Goal: Task Accomplishment & Management: Use online tool/utility

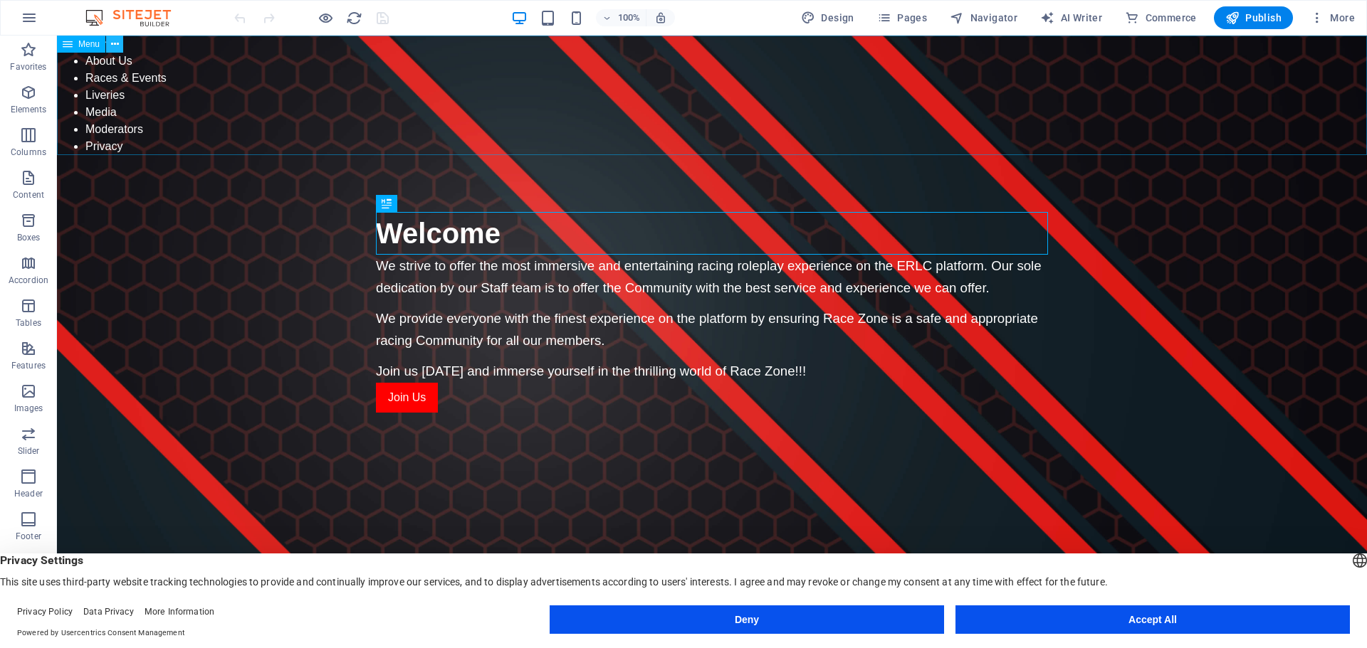
click at [114, 46] on icon at bounding box center [115, 44] width 8 height 15
click at [31, 98] on icon "button" at bounding box center [28, 92] width 17 height 17
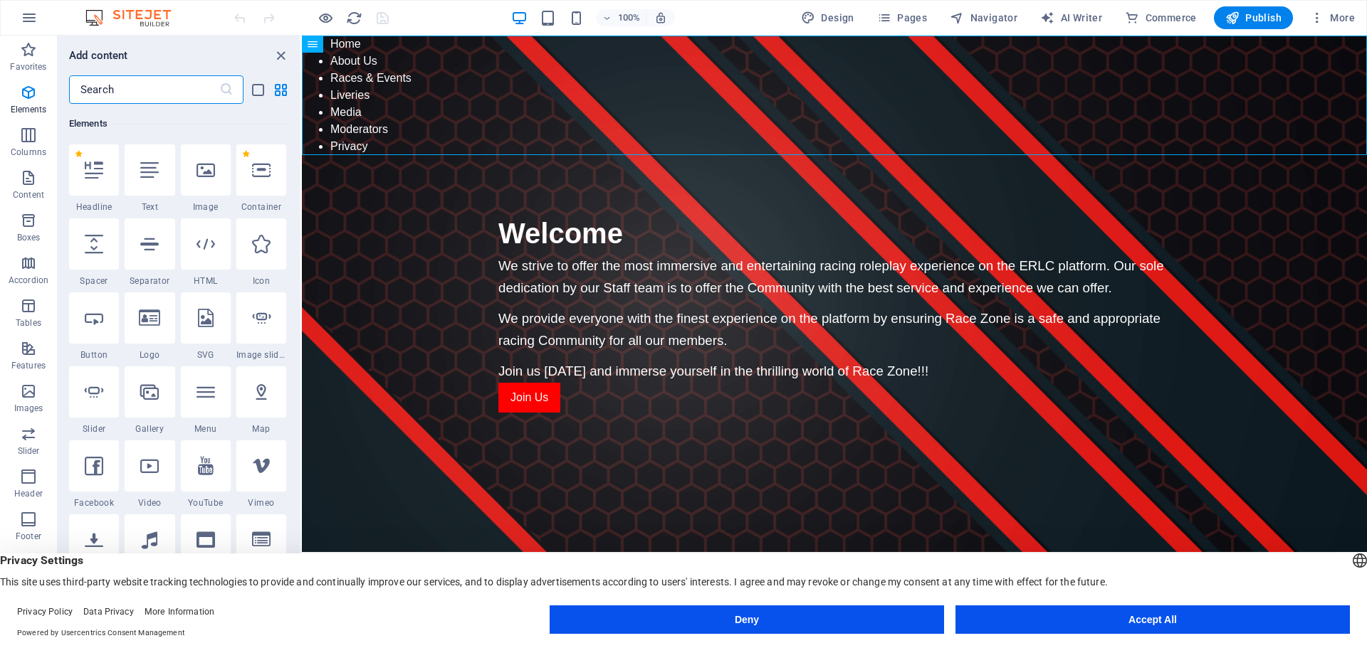
scroll to position [223, 0]
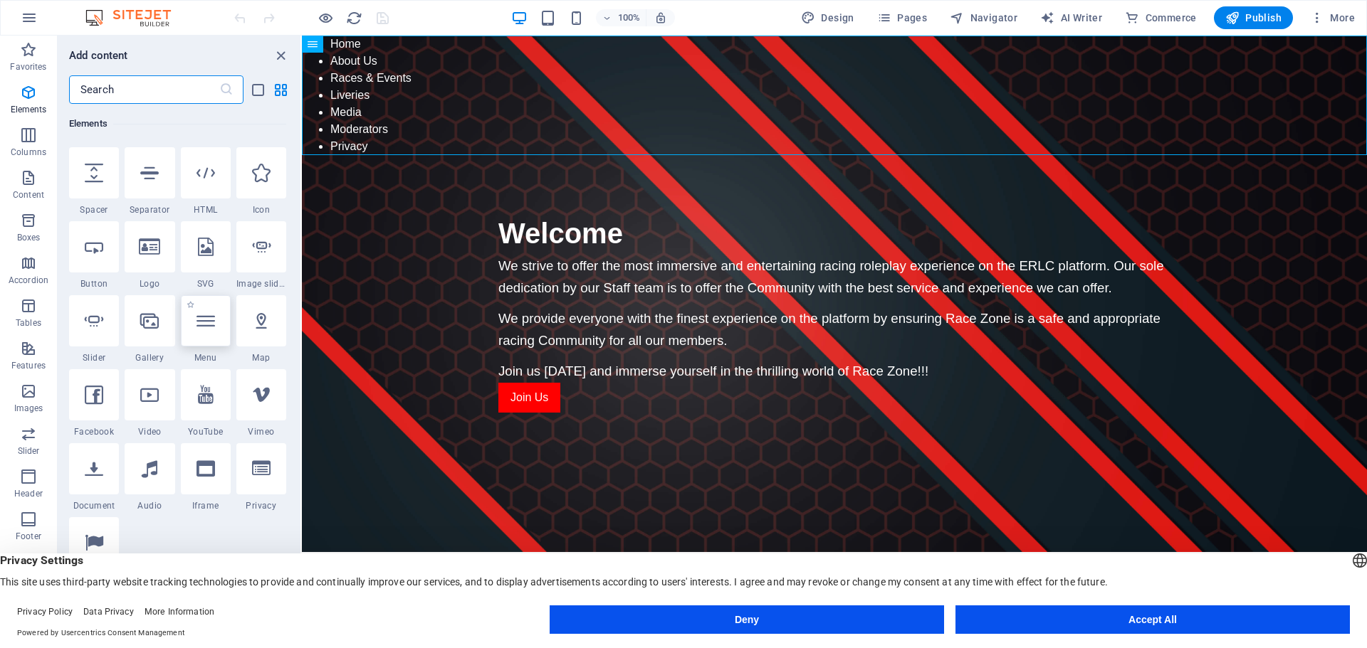
click at [207, 334] on div at bounding box center [206, 320] width 50 height 51
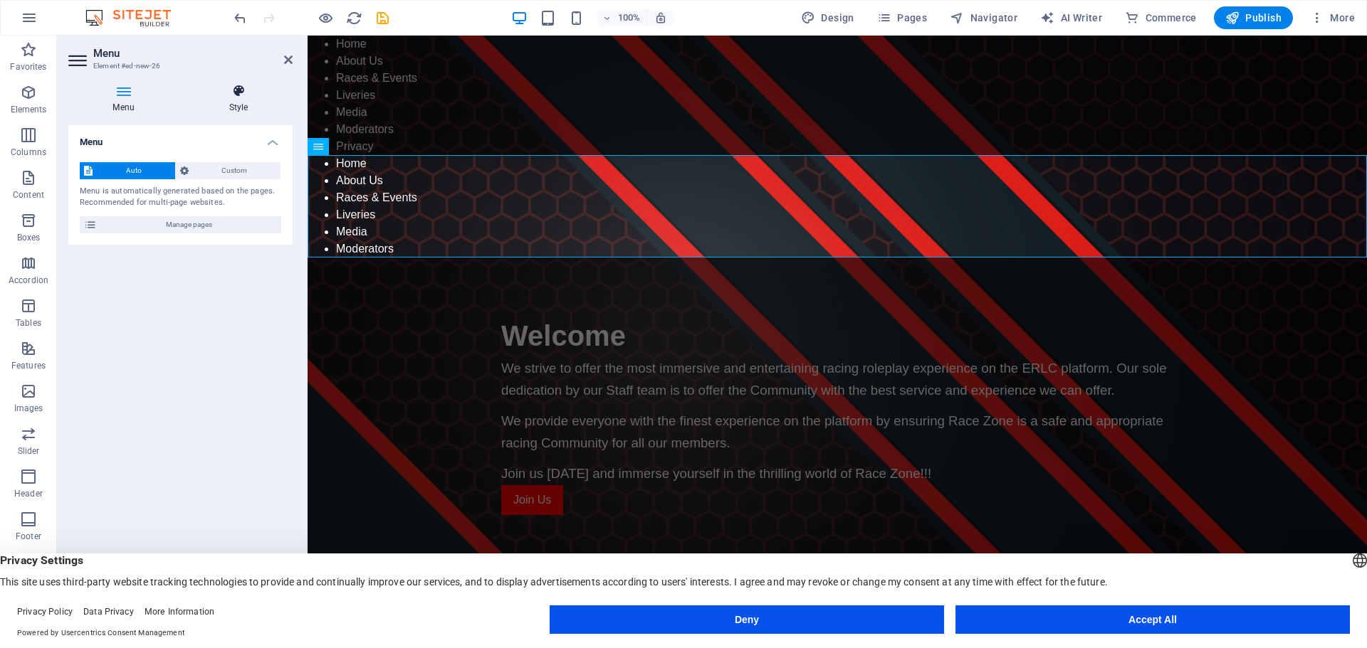
click at [239, 93] on icon at bounding box center [238, 91] width 108 height 14
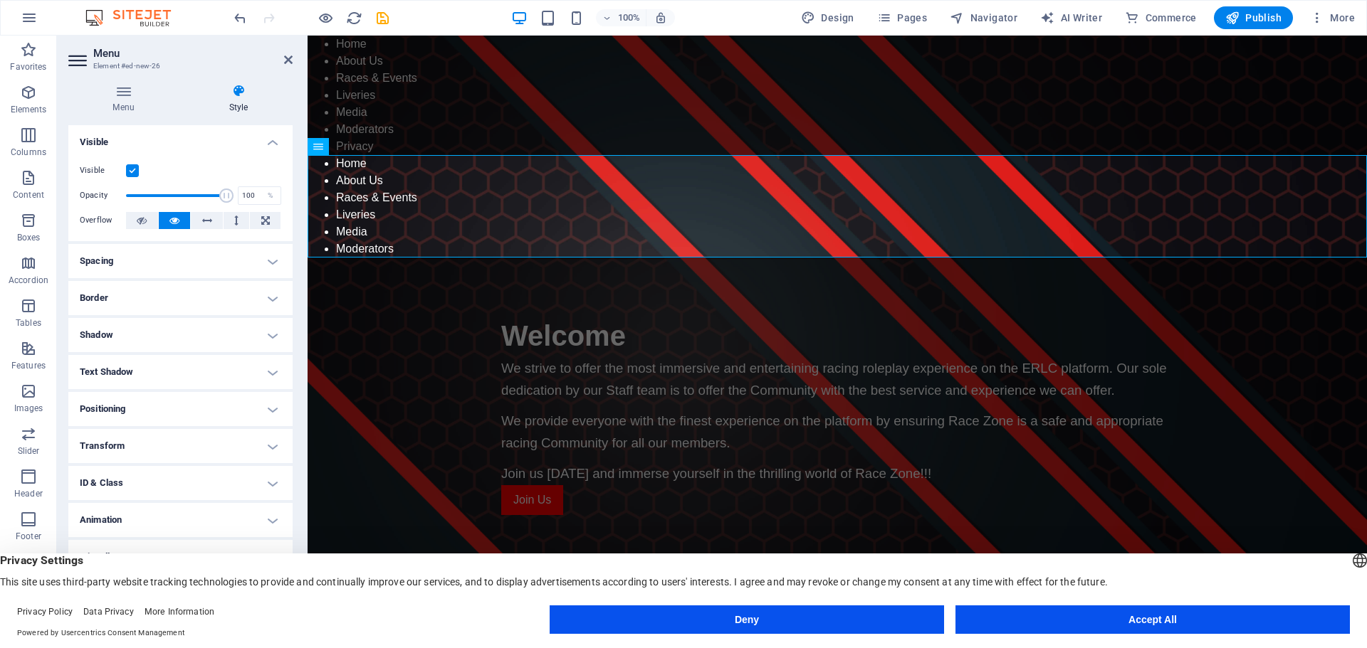
click at [275, 520] on h4 "Animation" at bounding box center [180, 520] width 224 height 34
click at [273, 476] on h4 "ID & Class" at bounding box center [180, 477] width 224 height 34
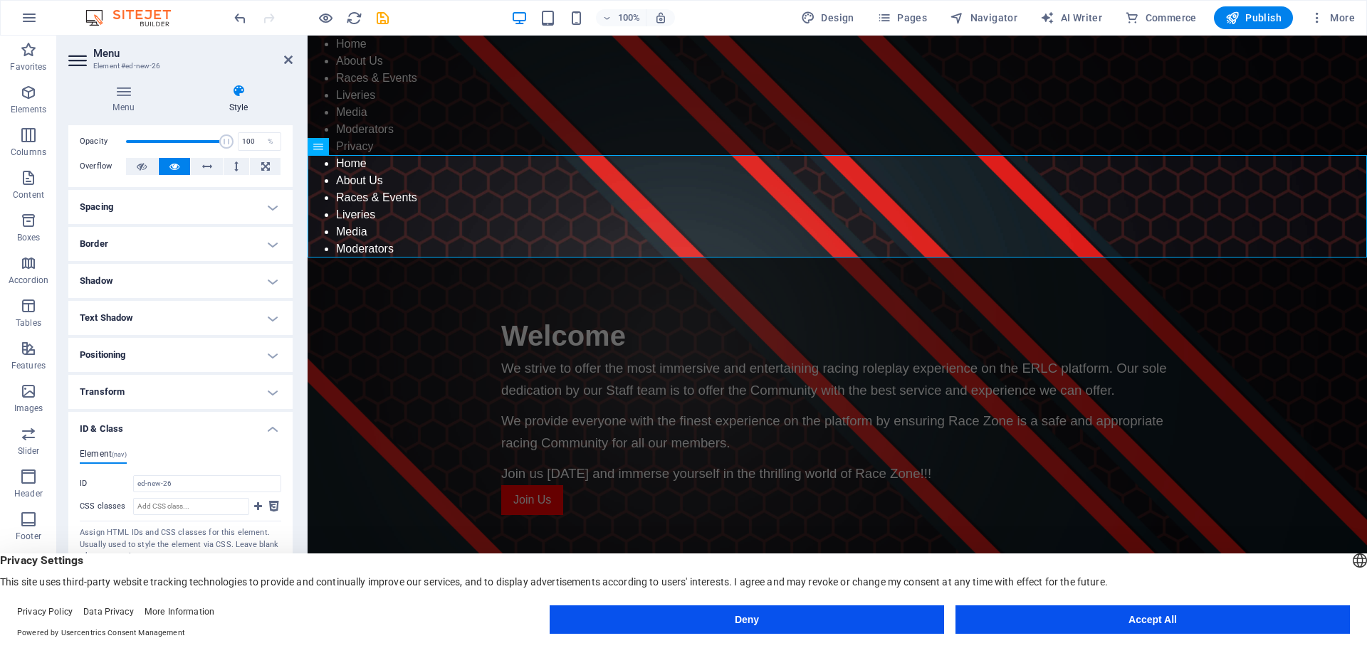
scroll to position [135, 0]
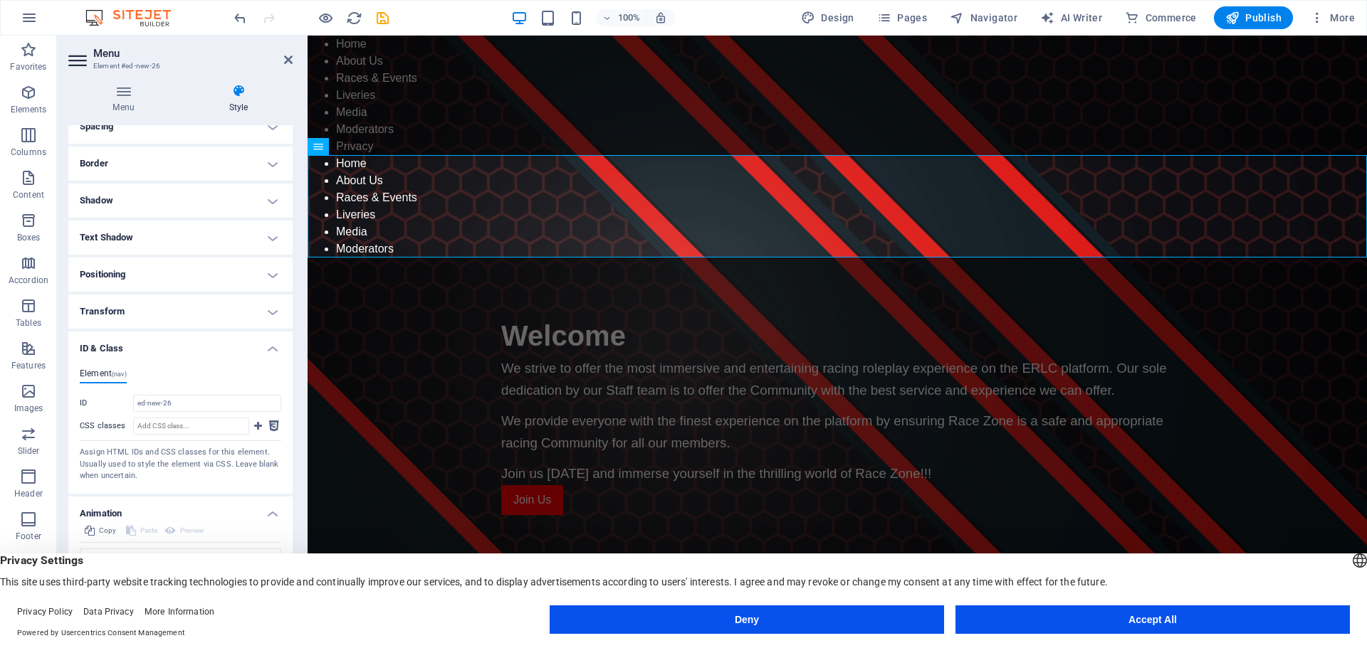
click at [266, 275] on h4 "Positioning" at bounding box center [180, 275] width 224 height 34
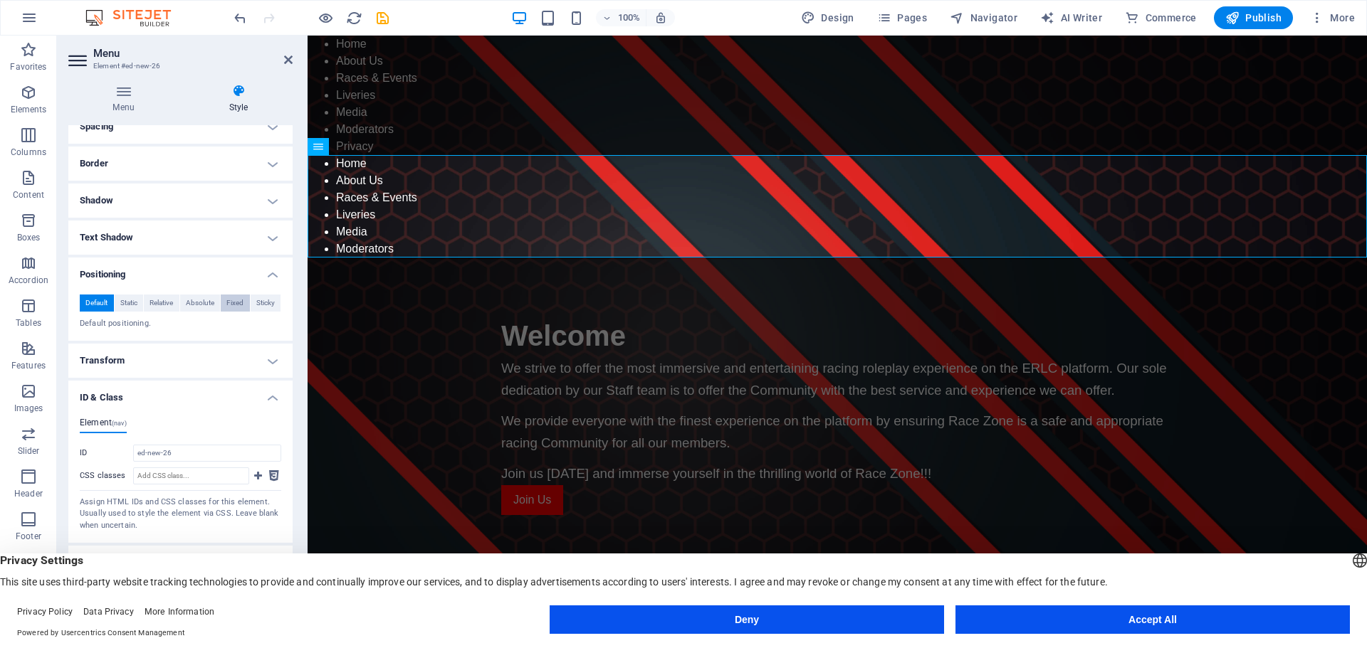
click at [235, 305] on span "Fixed" at bounding box center [234, 303] width 17 height 17
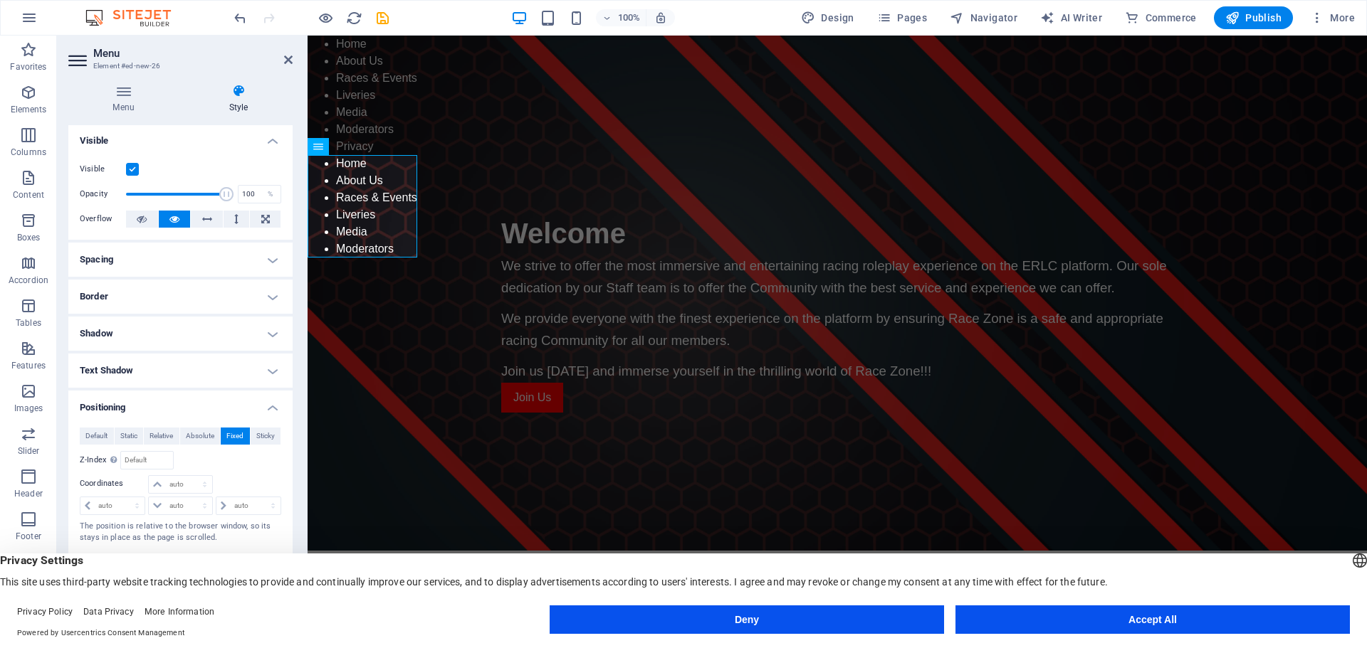
scroll to position [0, 0]
click at [125, 98] on h4 "Menu" at bounding box center [126, 99] width 116 height 30
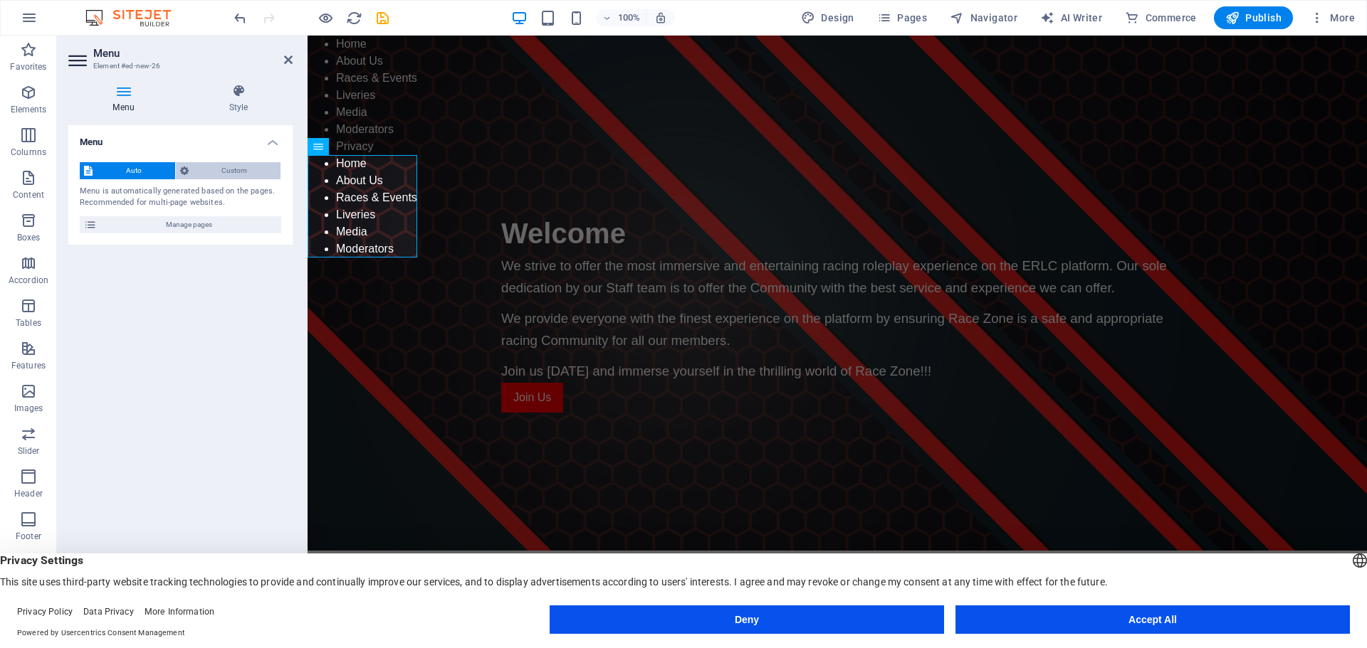
click at [233, 172] on span "Custom" at bounding box center [235, 170] width 84 height 17
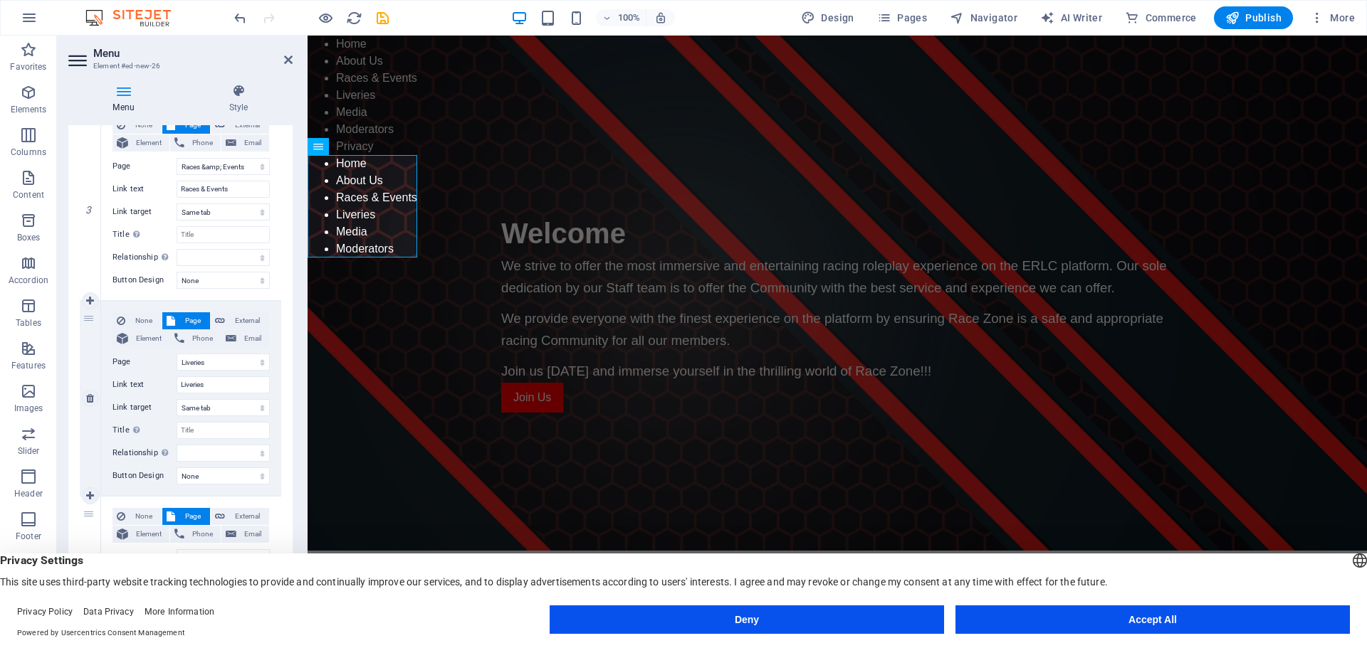
scroll to position [569, 0]
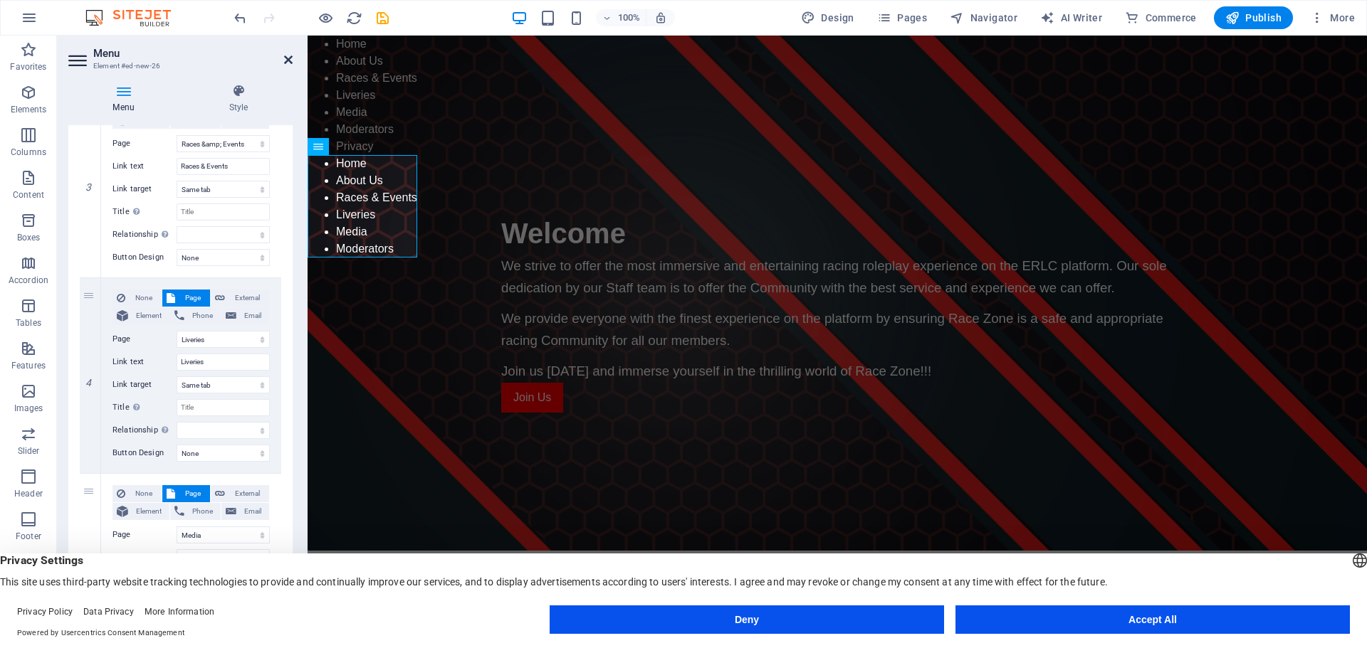
click at [290, 61] on icon at bounding box center [288, 59] width 9 height 11
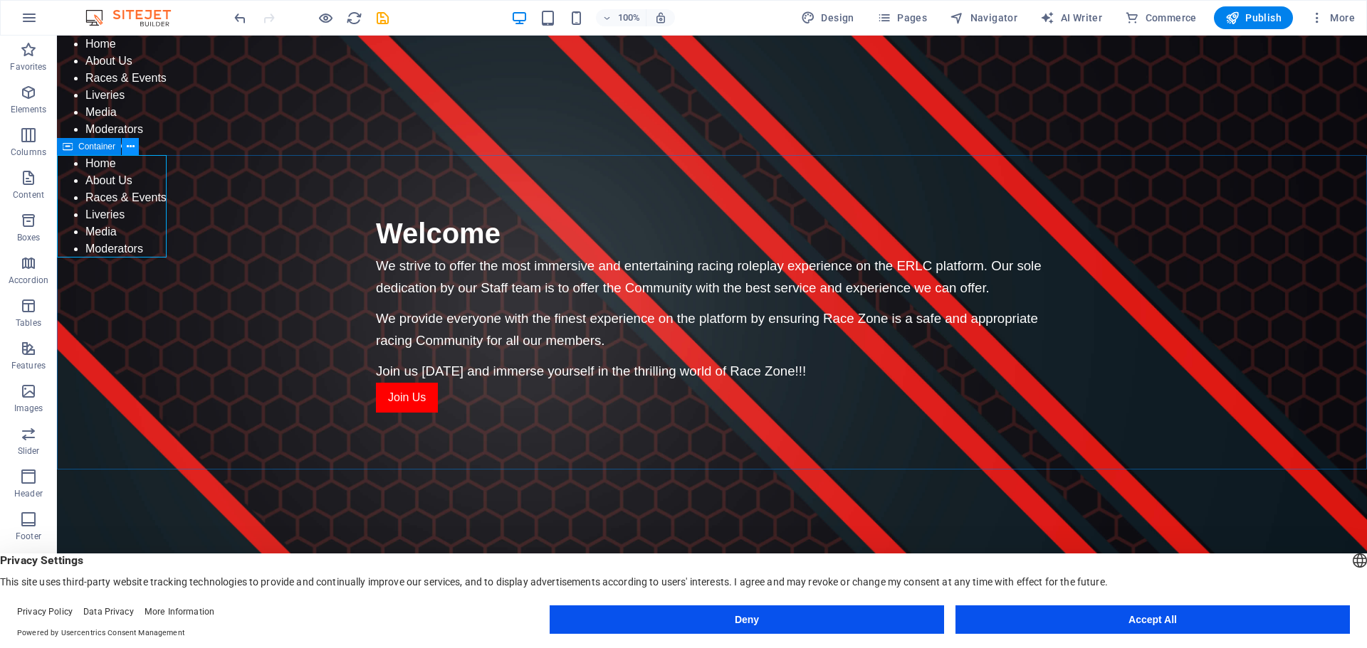
click at [129, 146] on icon at bounding box center [131, 147] width 8 height 15
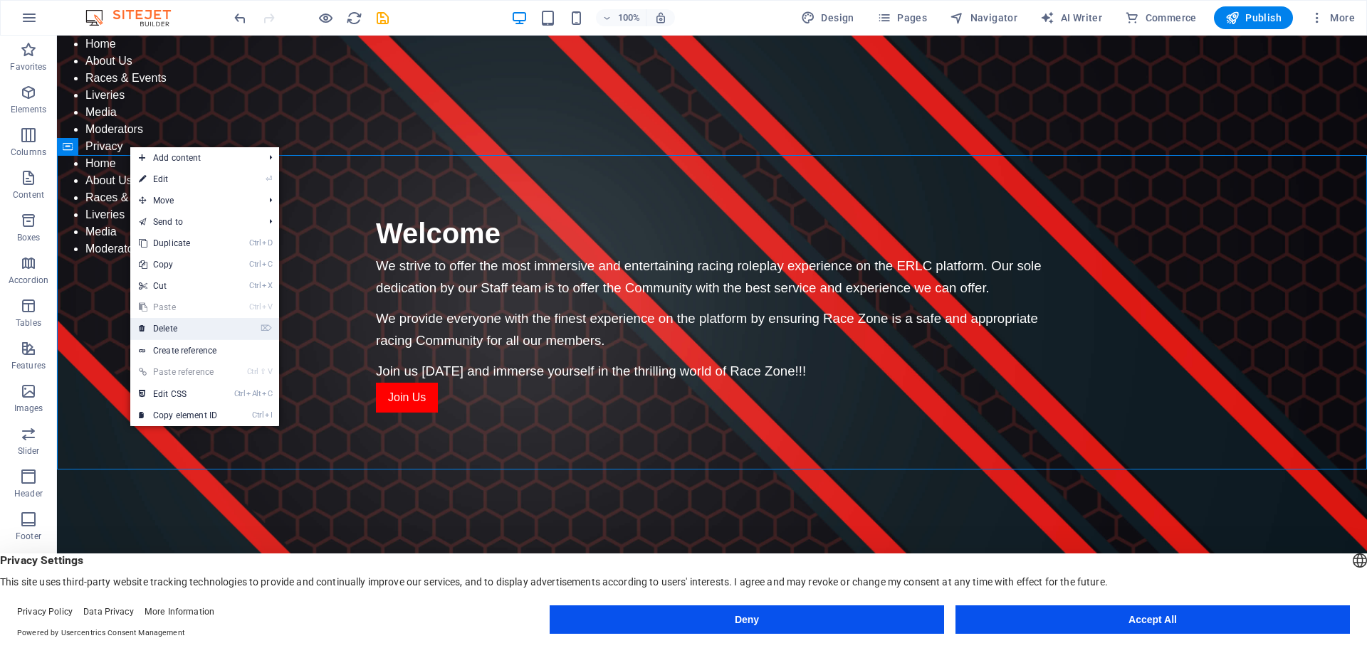
click at [177, 328] on link "⌦ Delete" at bounding box center [177, 328] width 95 height 21
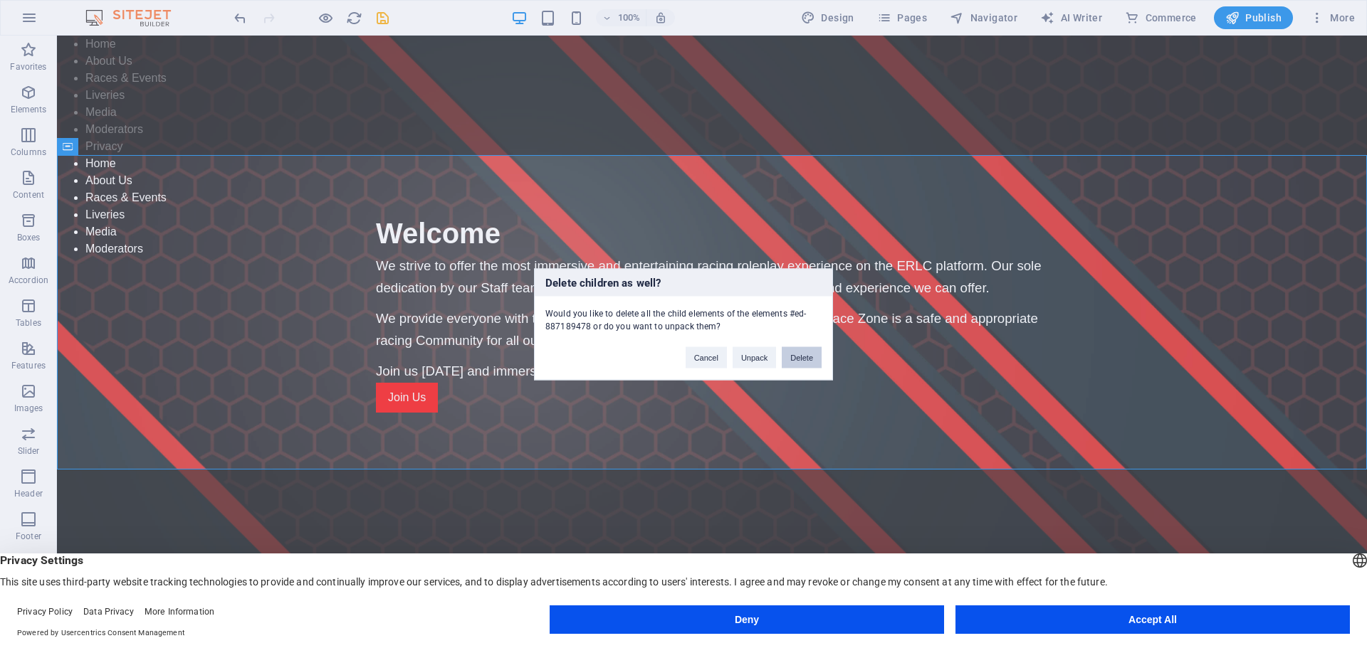
click at [785, 357] on button "Delete" at bounding box center [802, 357] width 40 height 21
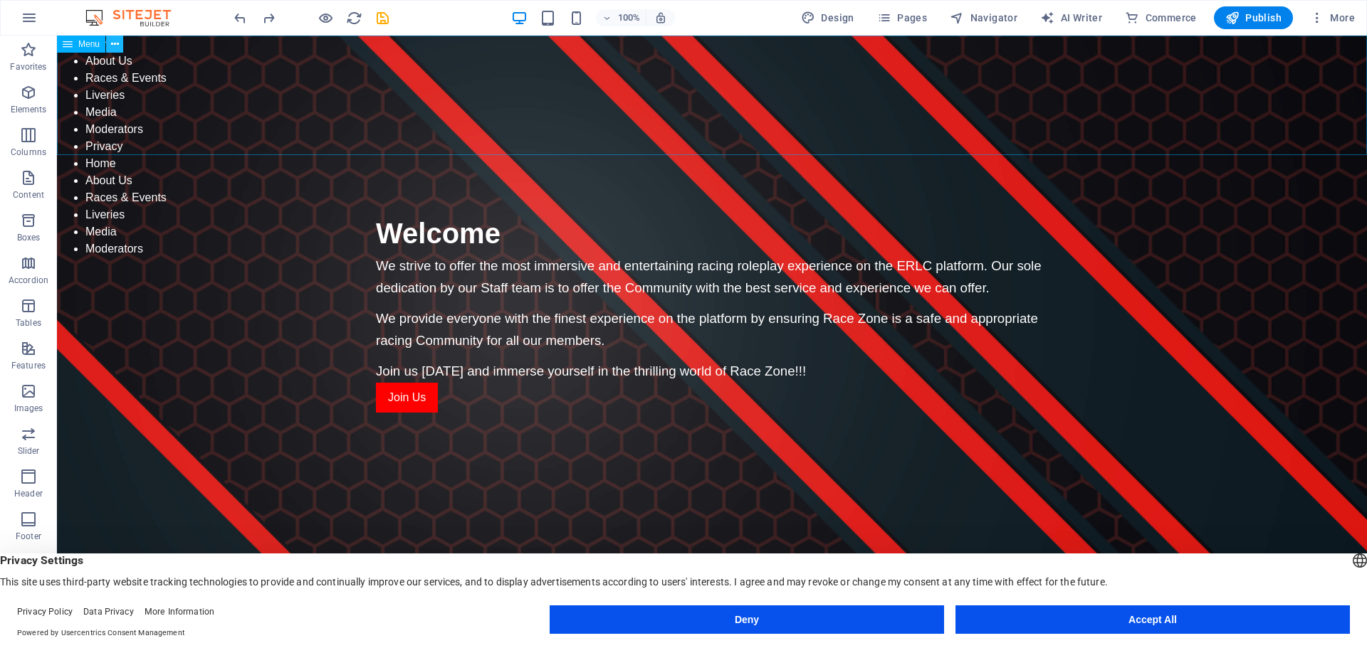
click at [116, 46] on icon at bounding box center [115, 44] width 8 height 15
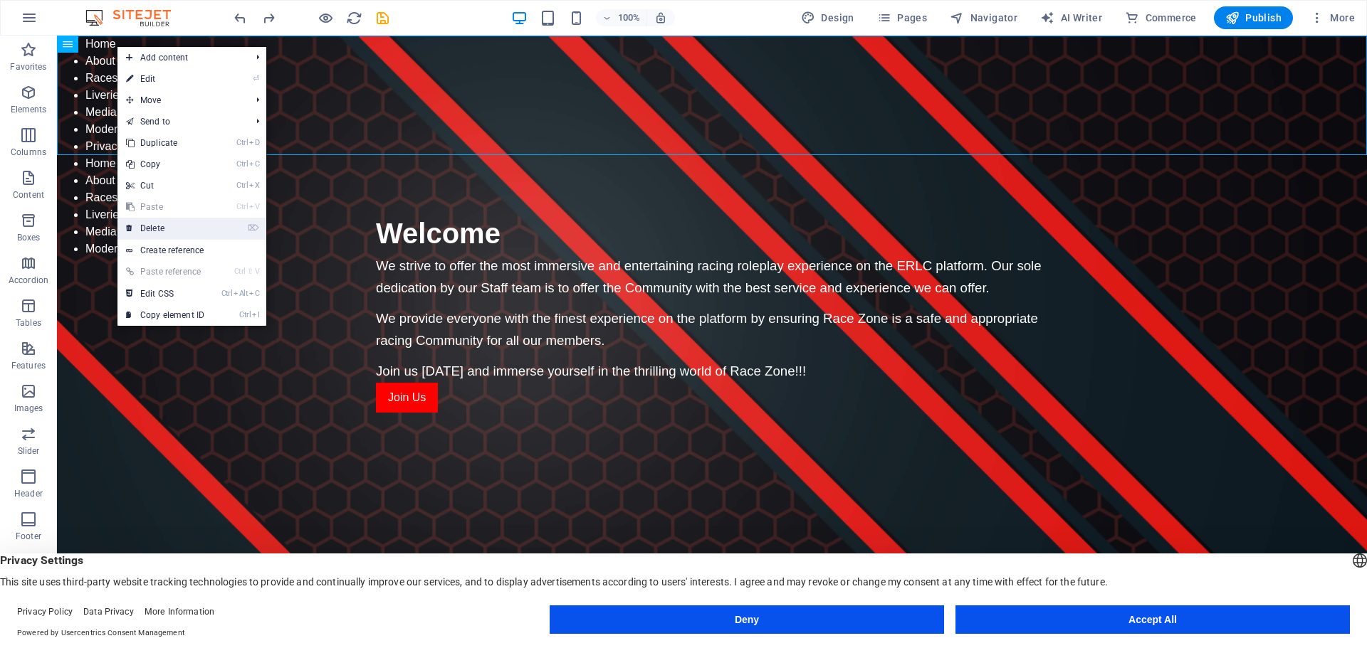
click at [177, 227] on link "⌦ Delete" at bounding box center [164, 228] width 95 height 21
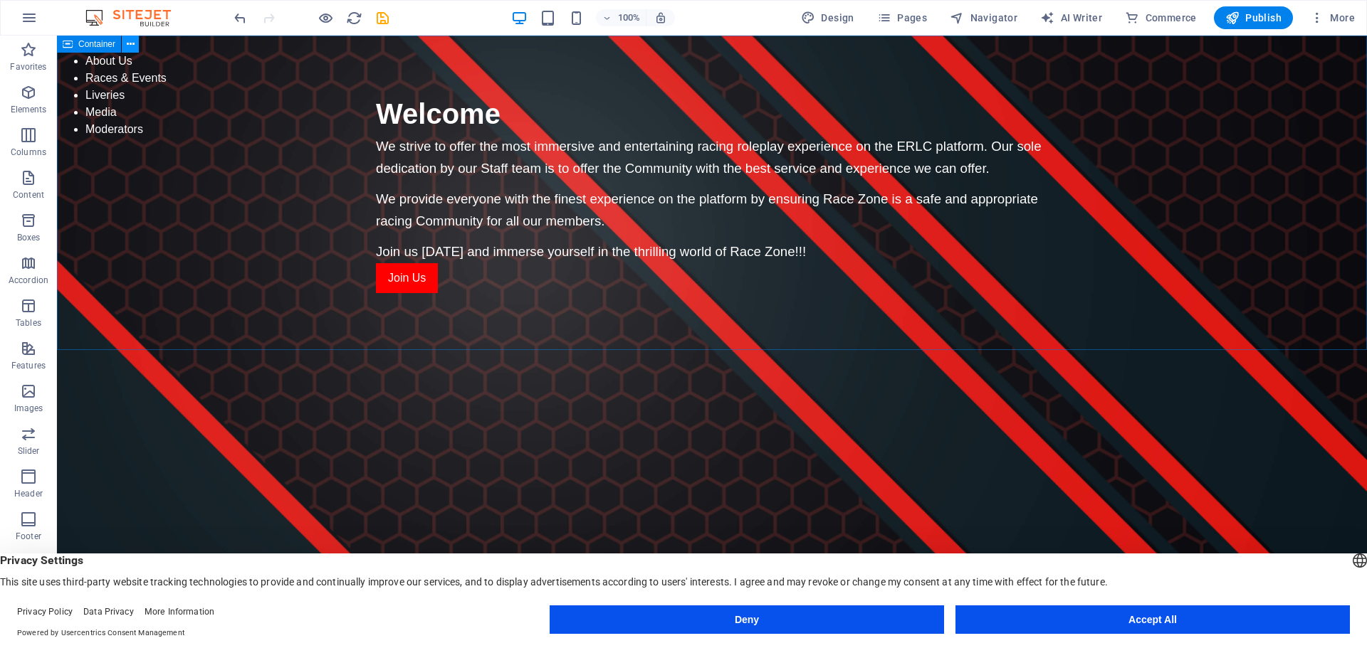
click at [130, 42] on icon at bounding box center [131, 44] width 8 height 15
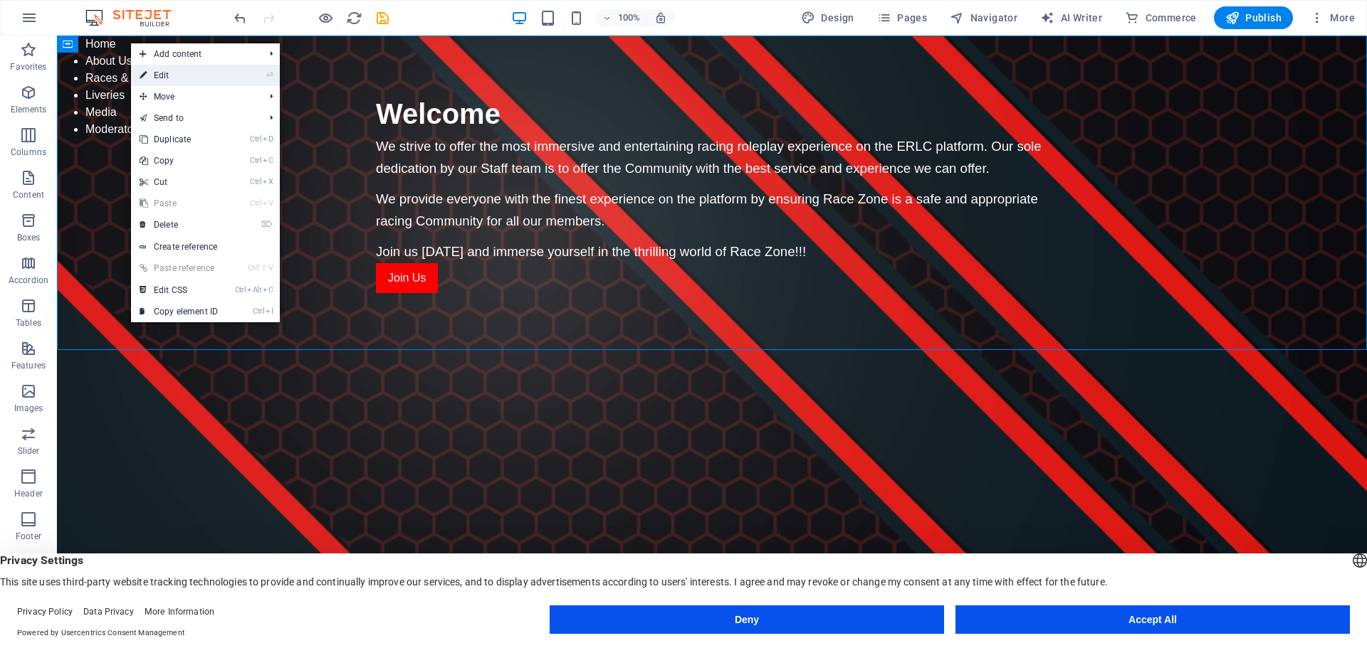
click at [170, 78] on link "⏎ Edit" at bounding box center [178, 75] width 95 height 21
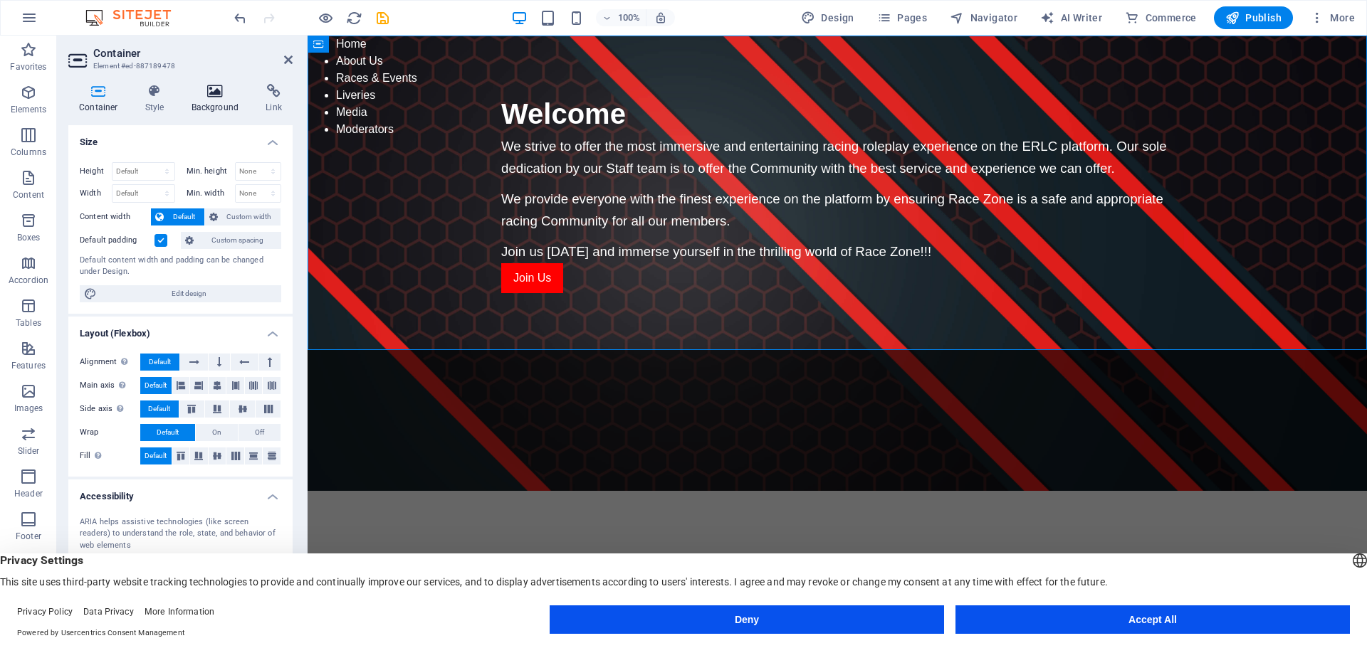
click at [215, 97] on icon at bounding box center [215, 91] width 69 height 14
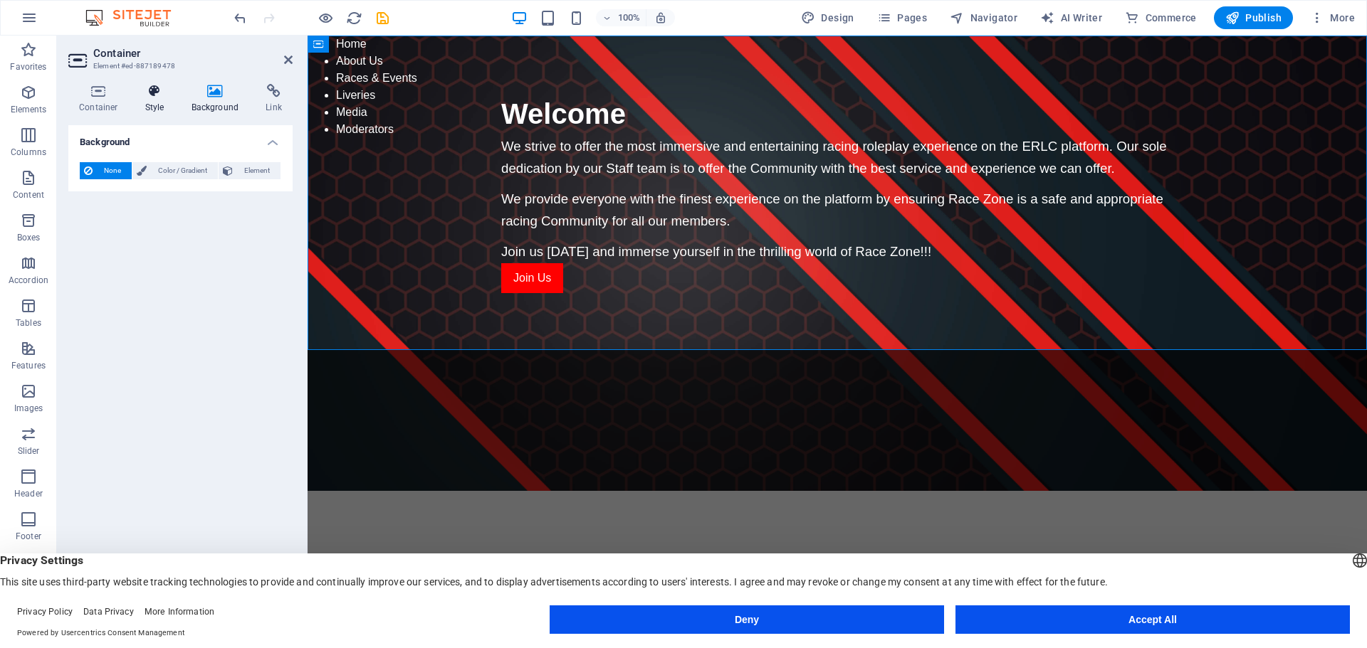
click at [159, 93] on icon at bounding box center [155, 91] width 41 height 14
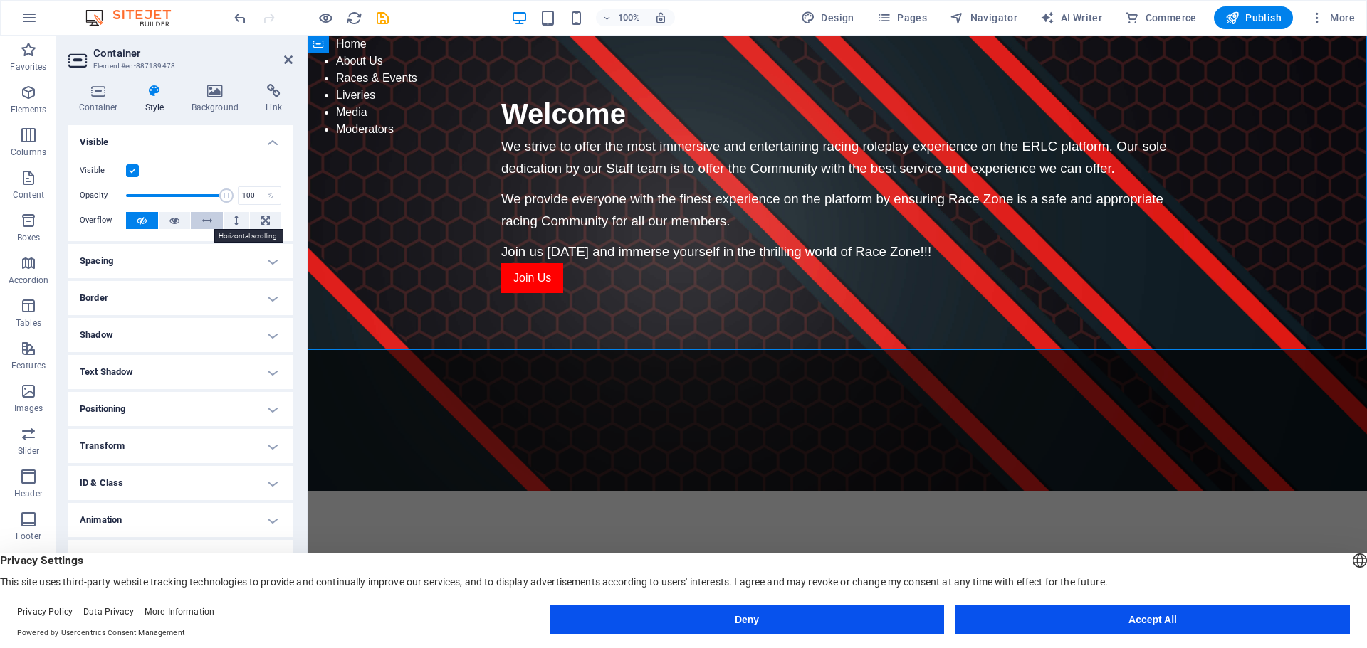
click at [206, 226] on icon at bounding box center [207, 220] width 10 height 17
click at [143, 222] on icon at bounding box center [142, 220] width 10 height 17
click at [105, 92] on icon at bounding box center [98, 91] width 61 height 14
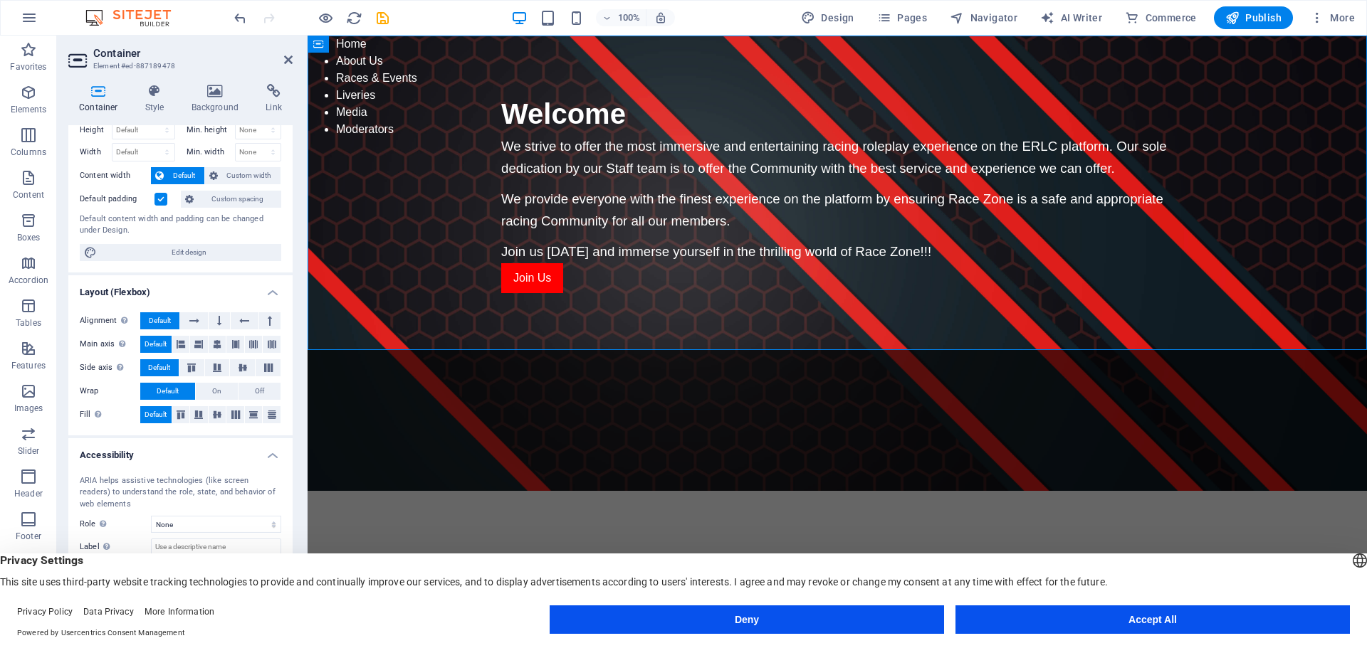
scroll to position [63, 0]
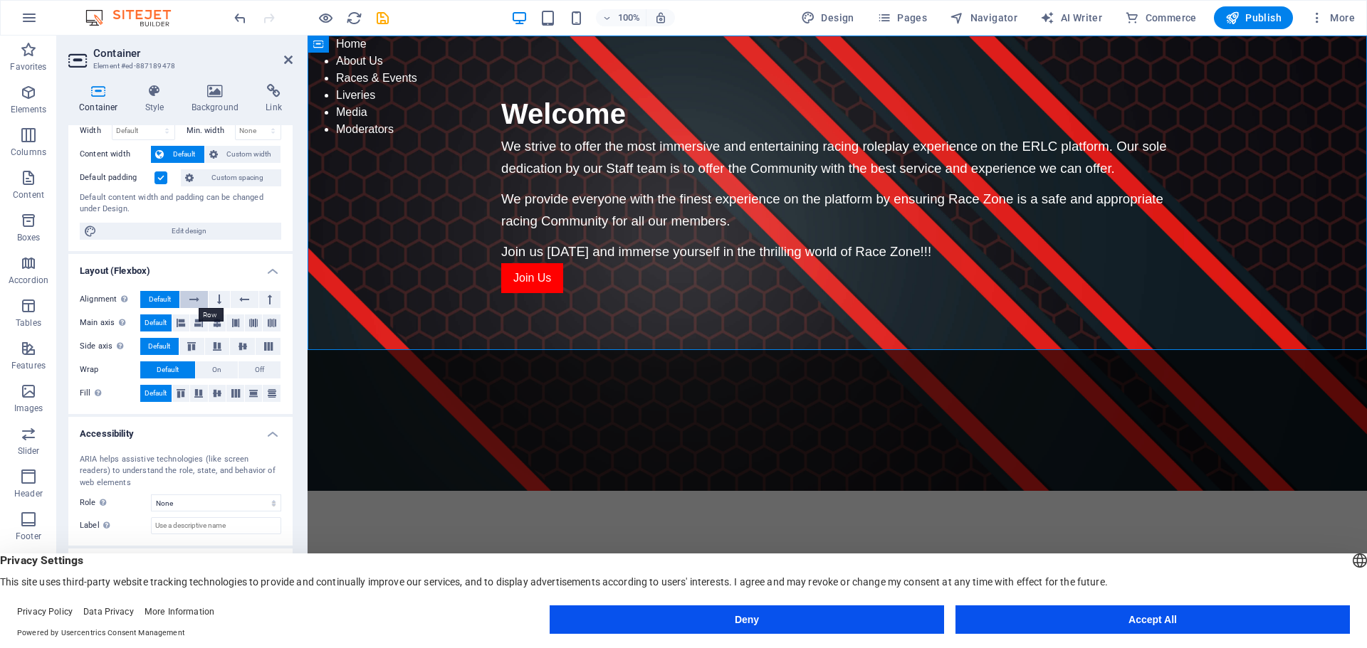
click at [192, 298] on icon at bounding box center [194, 299] width 10 height 17
click at [181, 322] on icon at bounding box center [181, 323] width 9 height 17
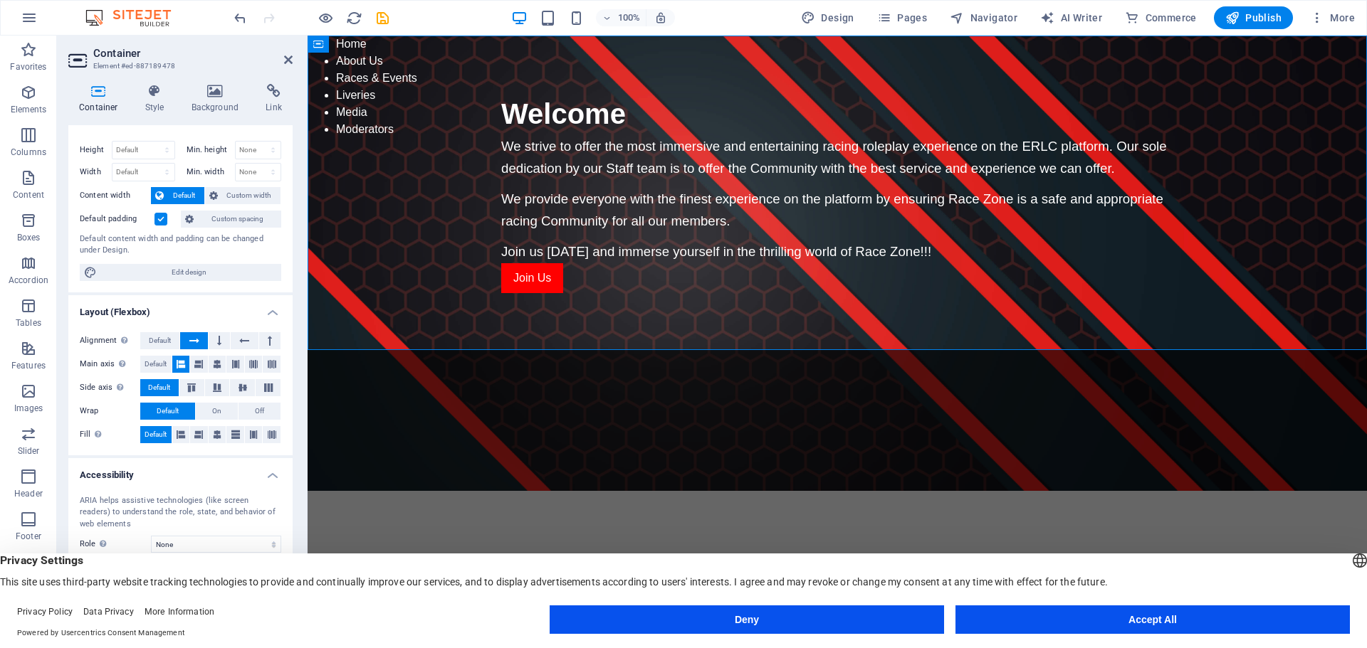
scroll to position [0, 0]
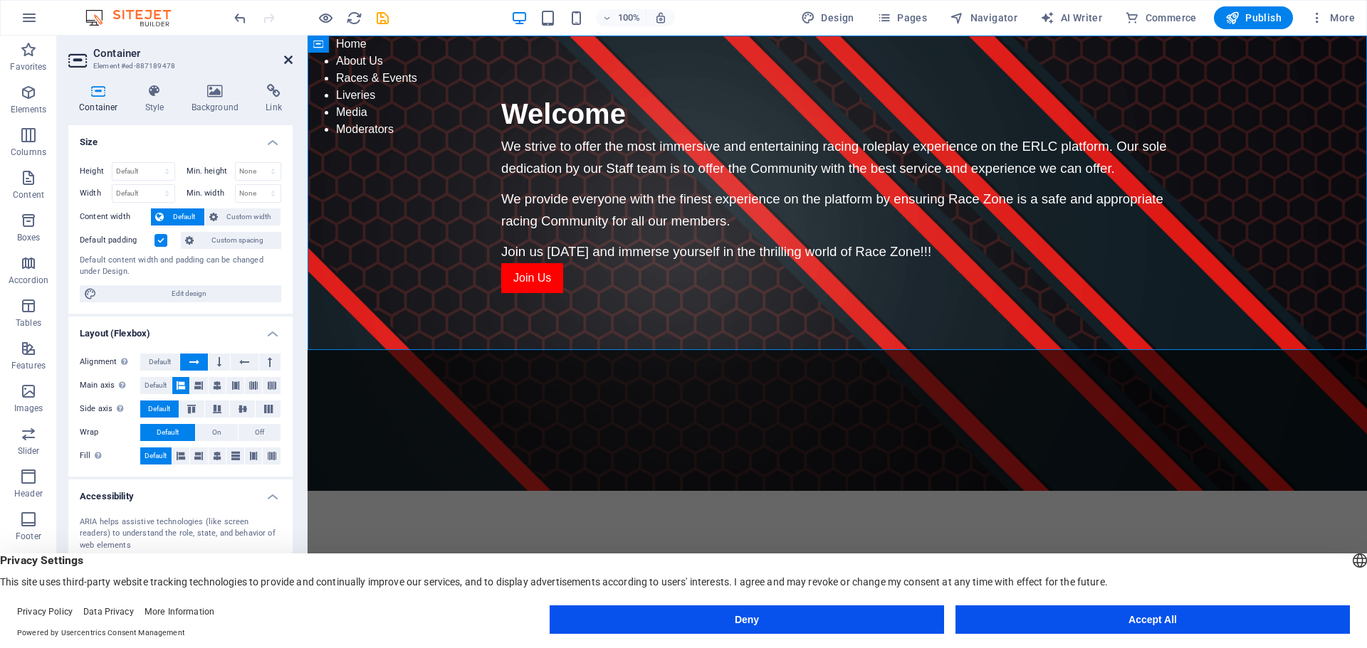
click at [287, 60] on icon at bounding box center [288, 59] width 9 height 11
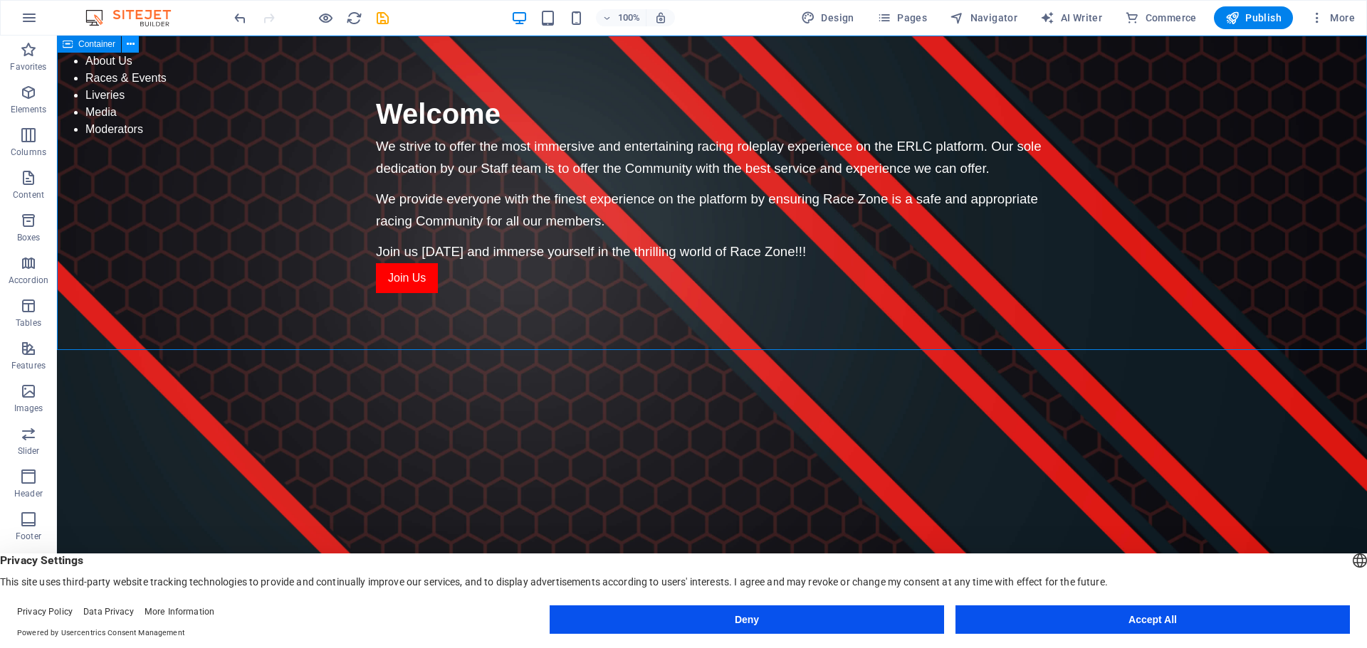
click at [135, 44] on button at bounding box center [130, 44] width 17 height 17
click at [1241, 9] on button "Publish" at bounding box center [1253, 17] width 79 height 23
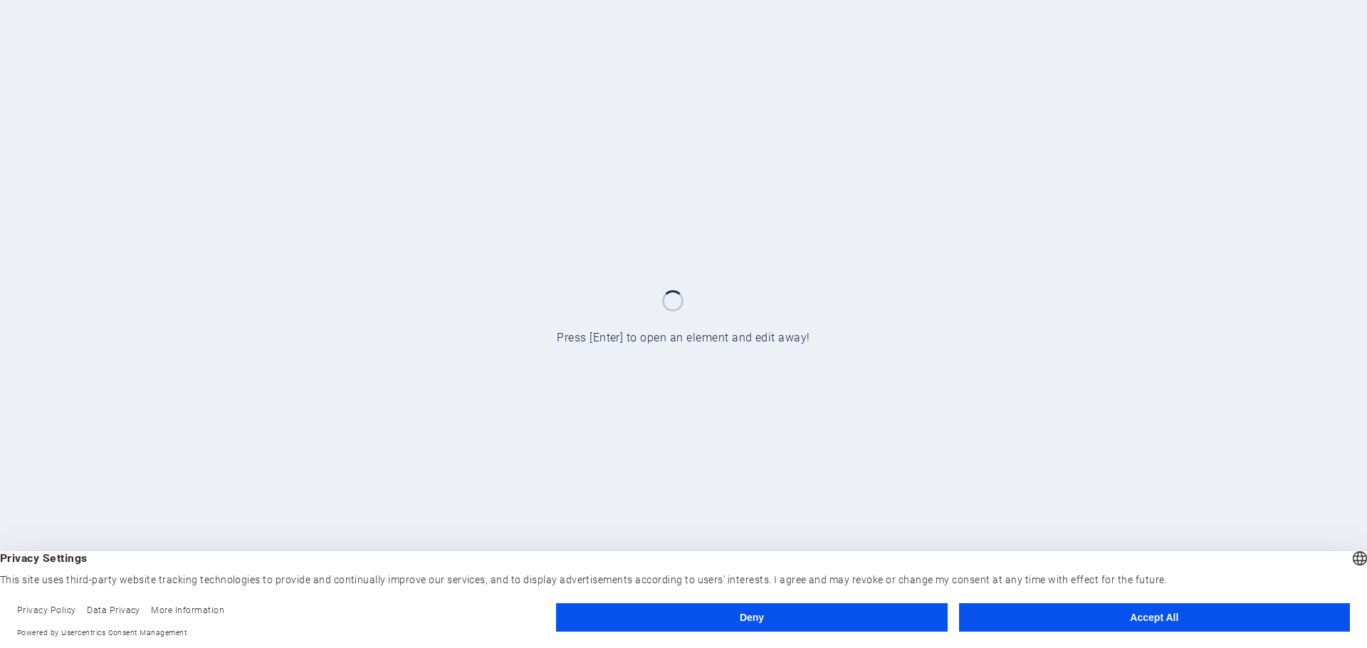
click at [1170, 623] on button "Accept All" at bounding box center [1154, 618] width 391 height 28
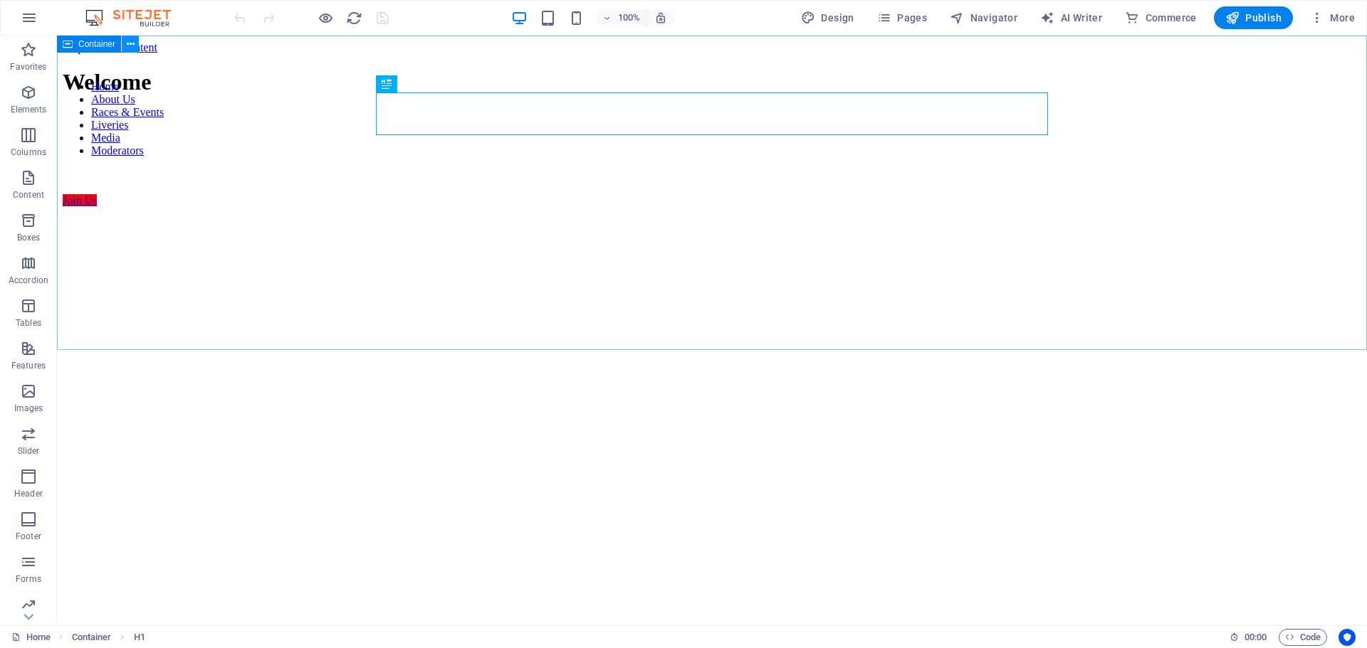
click at [134, 38] on icon at bounding box center [131, 44] width 8 height 15
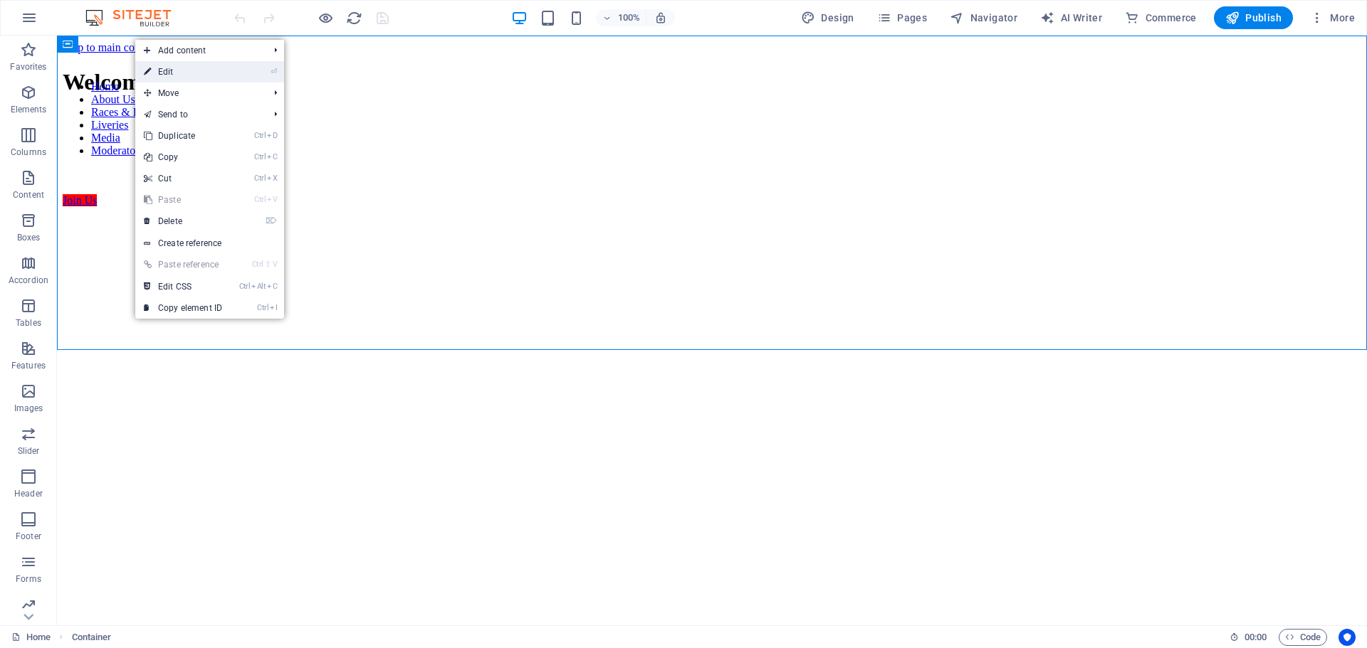
click at [207, 68] on link "⏎ Edit" at bounding box center [182, 71] width 95 height 21
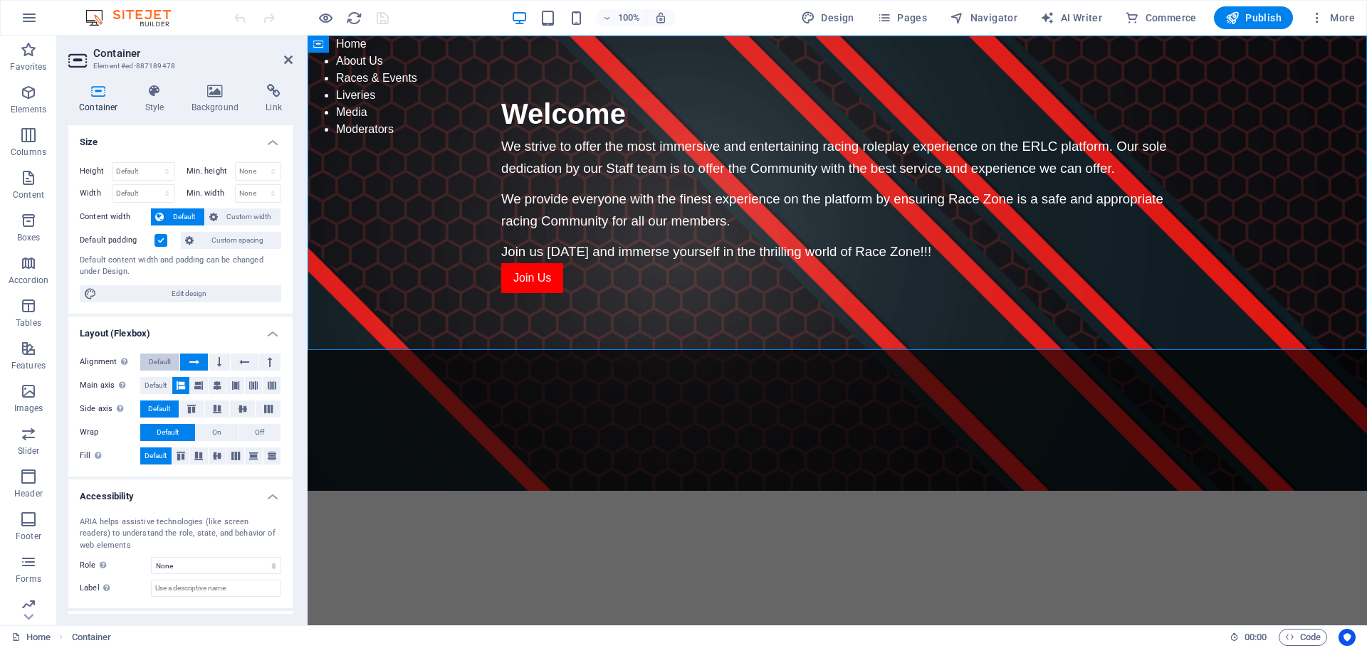
click at [158, 364] on span "Default" at bounding box center [160, 362] width 22 height 17
click at [155, 387] on span "Default" at bounding box center [156, 385] width 22 height 17
drag, startPoint x: 290, startPoint y: 55, endPoint x: 230, endPoint y: 23, distance: 67.8
click at [290, 55] on icon at bounding box center [288, 59] width 9 height 11
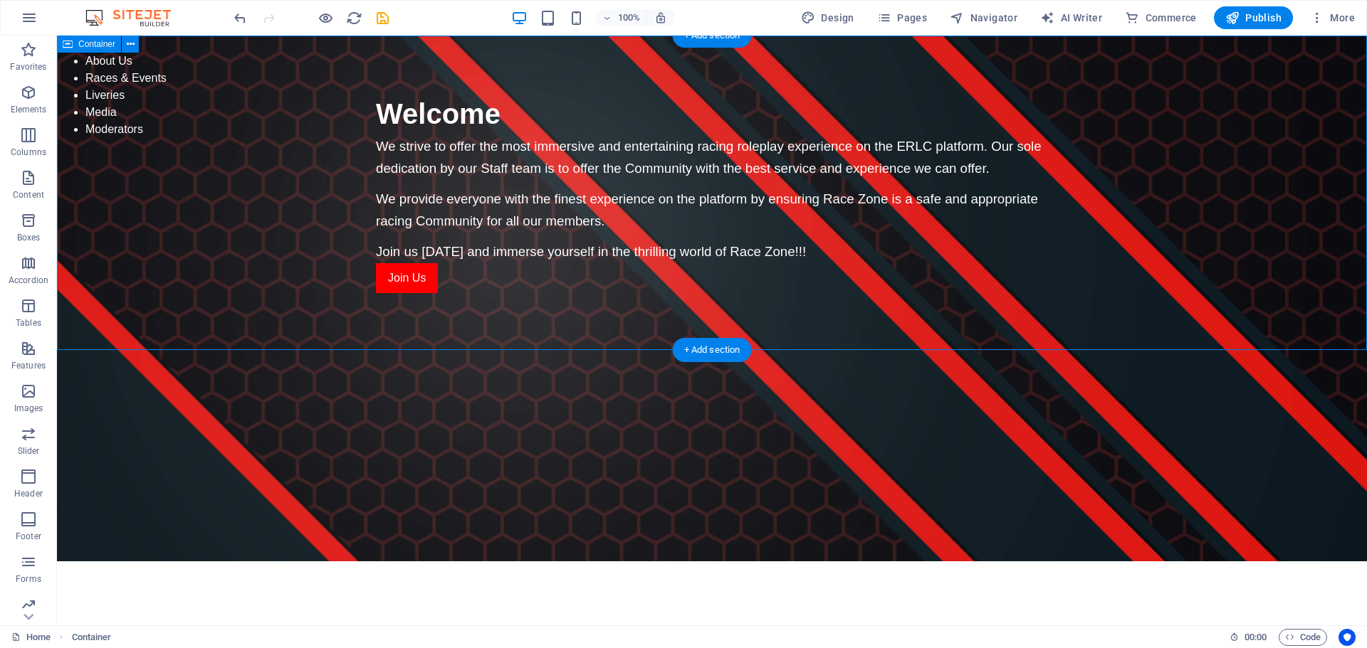
click at [107, 65] on div "Welcome We strive to offer the most immersive and entertaining racing roleplay …" at bounding box center [712, 193] width 1310 height 315
click at [128, 40] on icon at bounding box center [131, 44] width 8 height 15
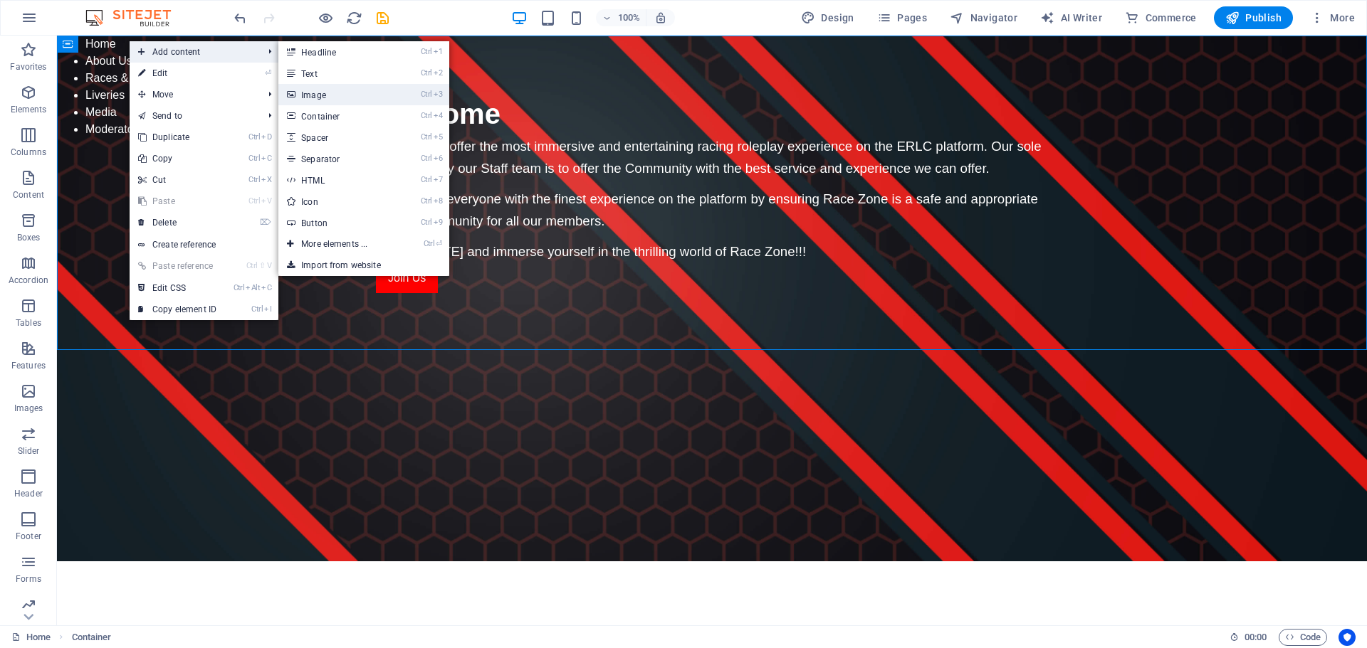
click at [333, 98] on link "Ctrl 3 Image" at bounding box center [336, 94] width 117 height 21
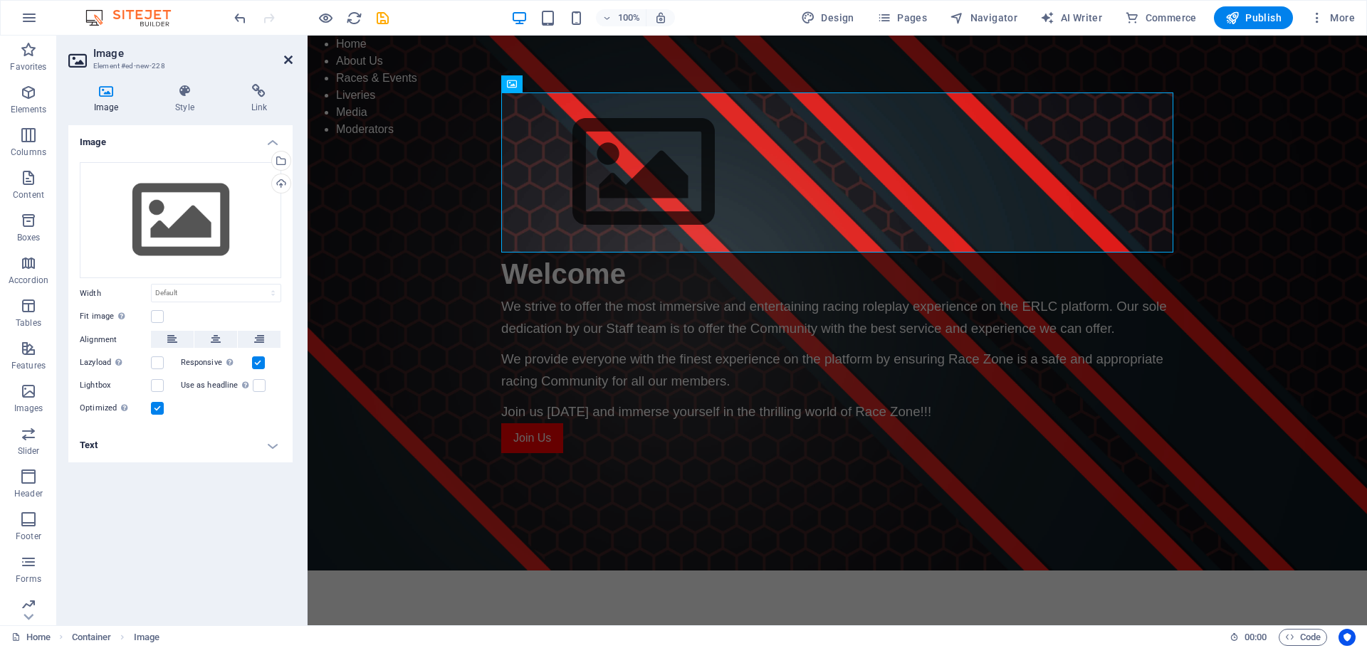
click at [285, 62] on icon at bounding box center [288, 59] width 9 height 11
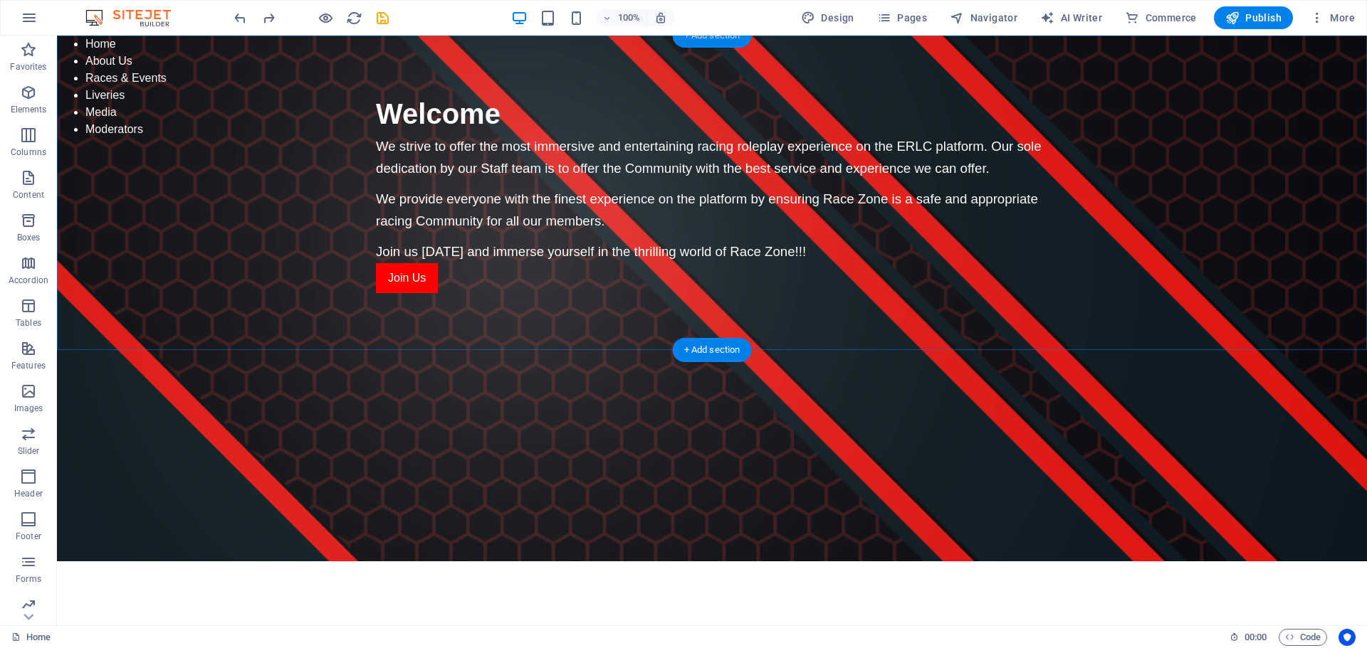
drag, startPoint x: 725, startPoint y: 38, endPoint x: 423, endPoint y: 4, distance: 303.7
click at [725, 38] on div "+ Add section" at bounding box center [712, 35] width 79 height 24
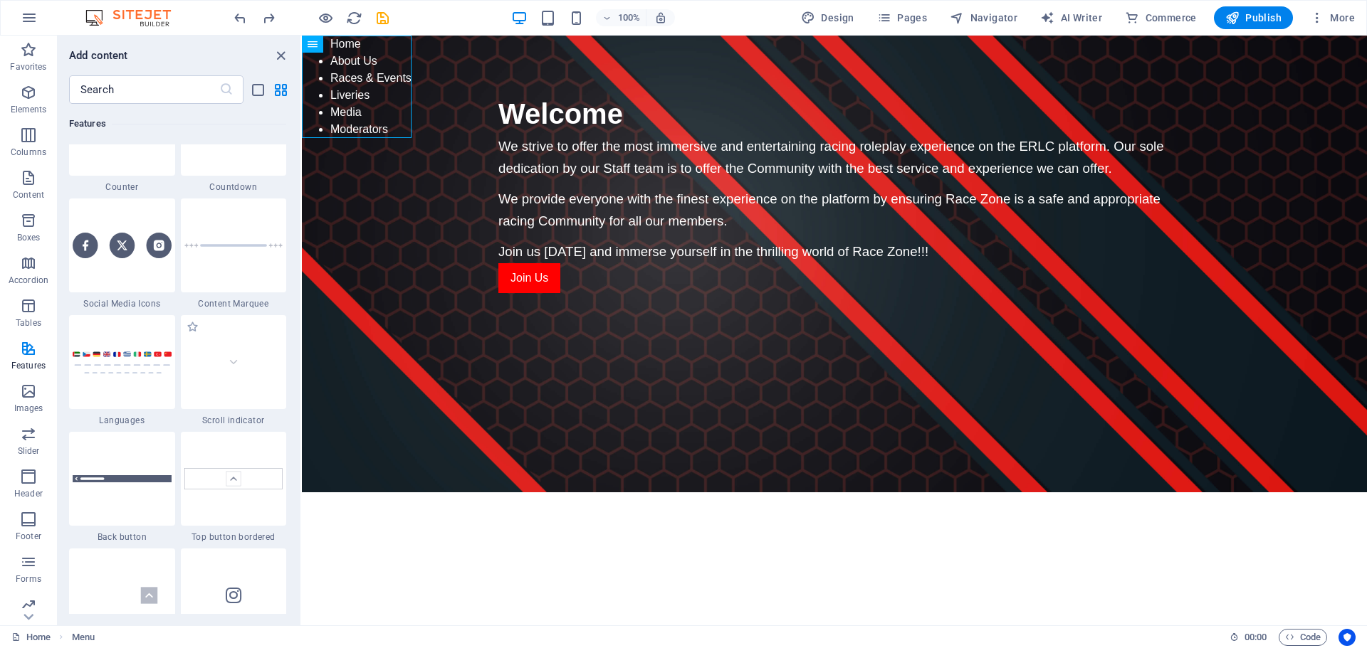
scroll to position [6406, 0]
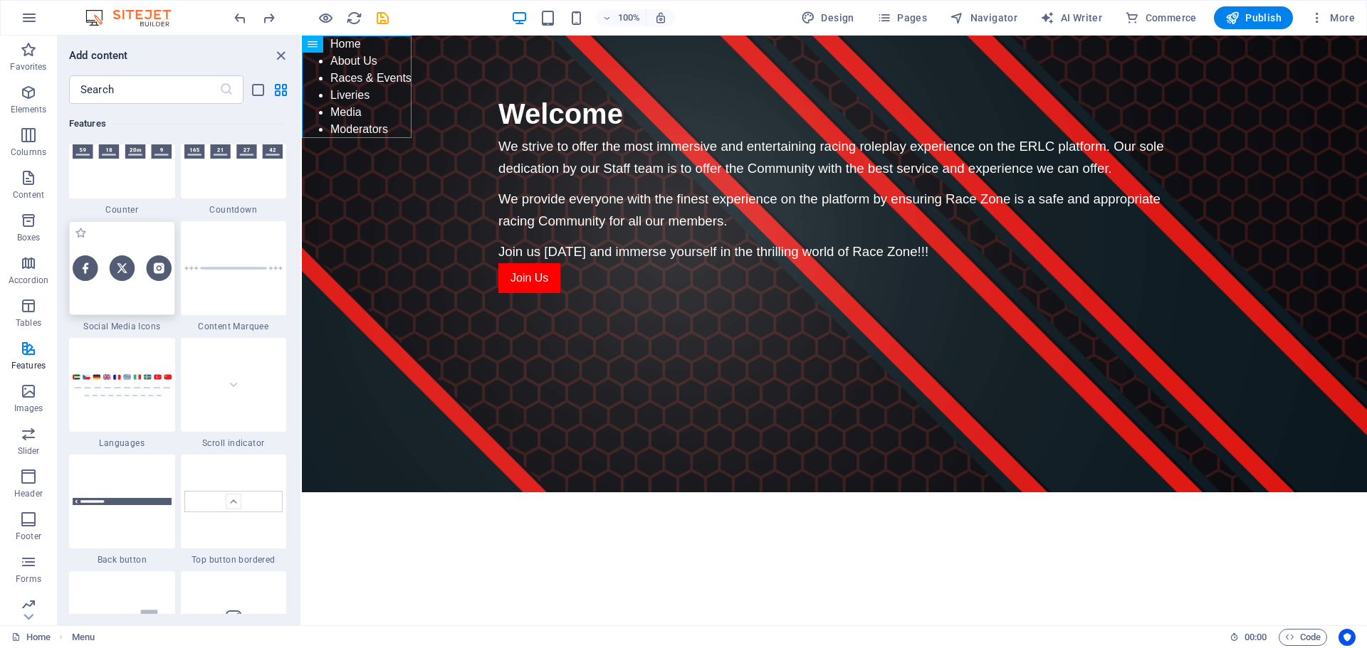
click at [132, 304] on div at bounding box center [122, 268] width 106 height 94
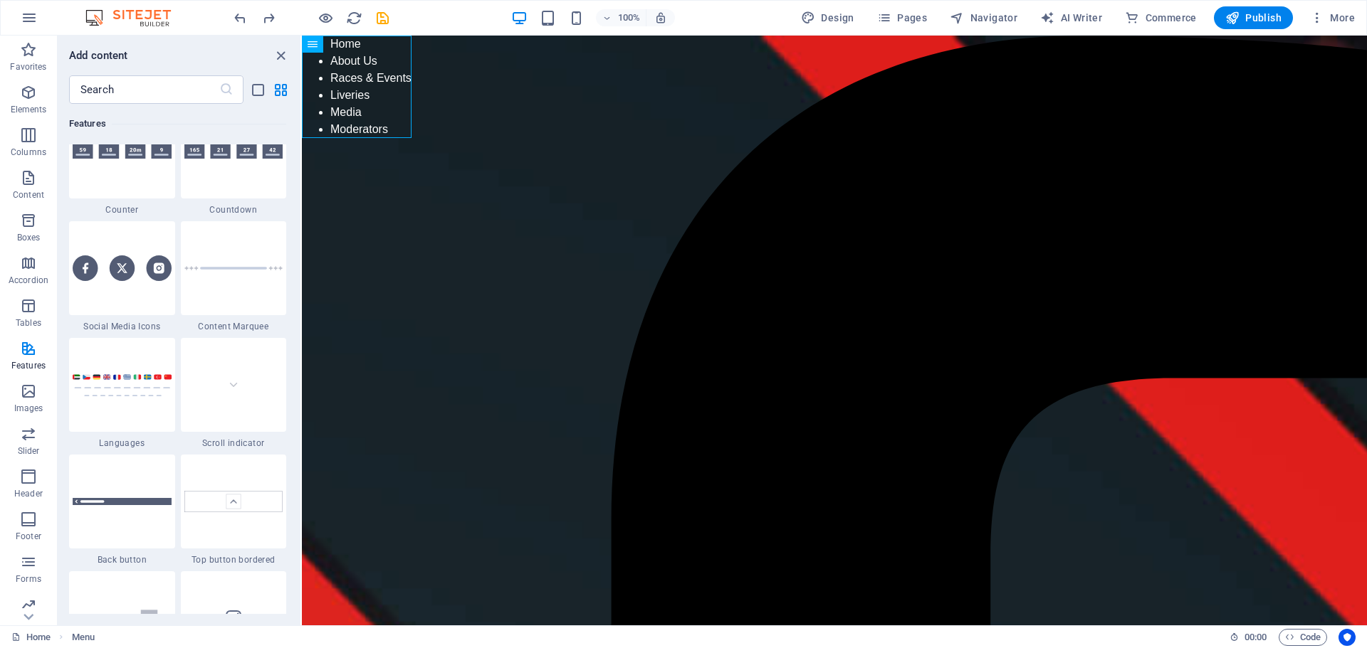
select select "rem"
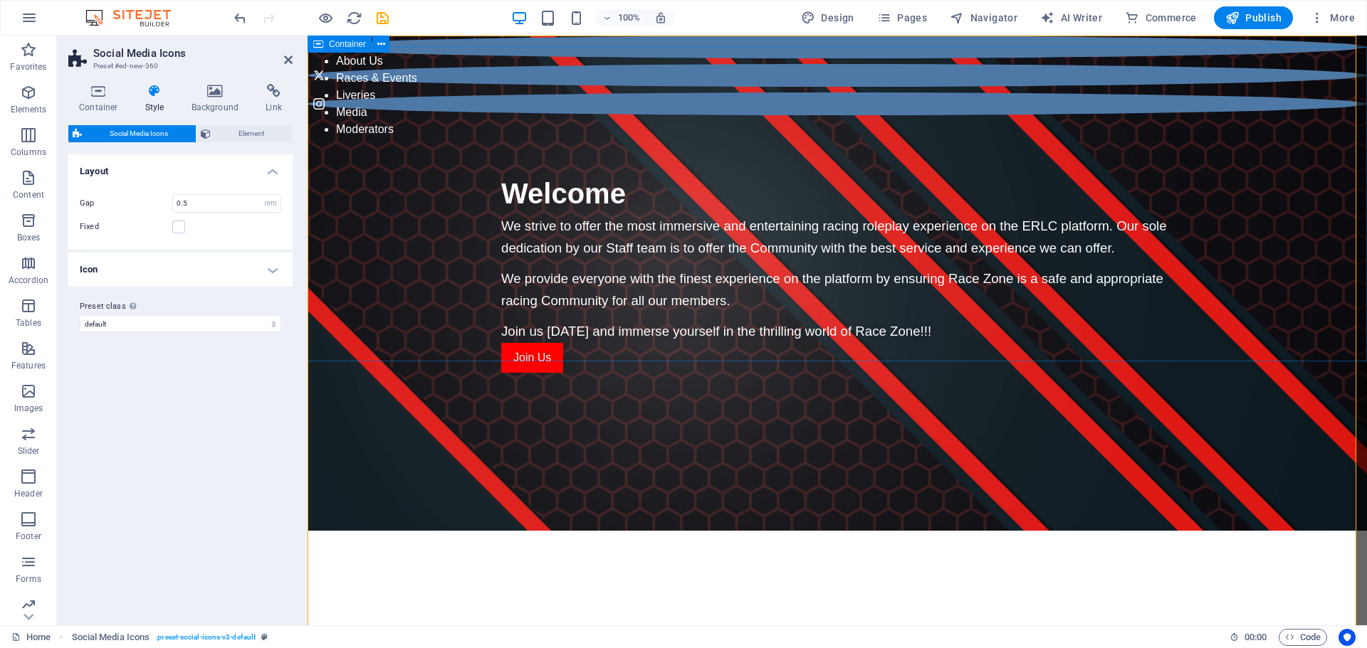
scroll to position [0, 0]
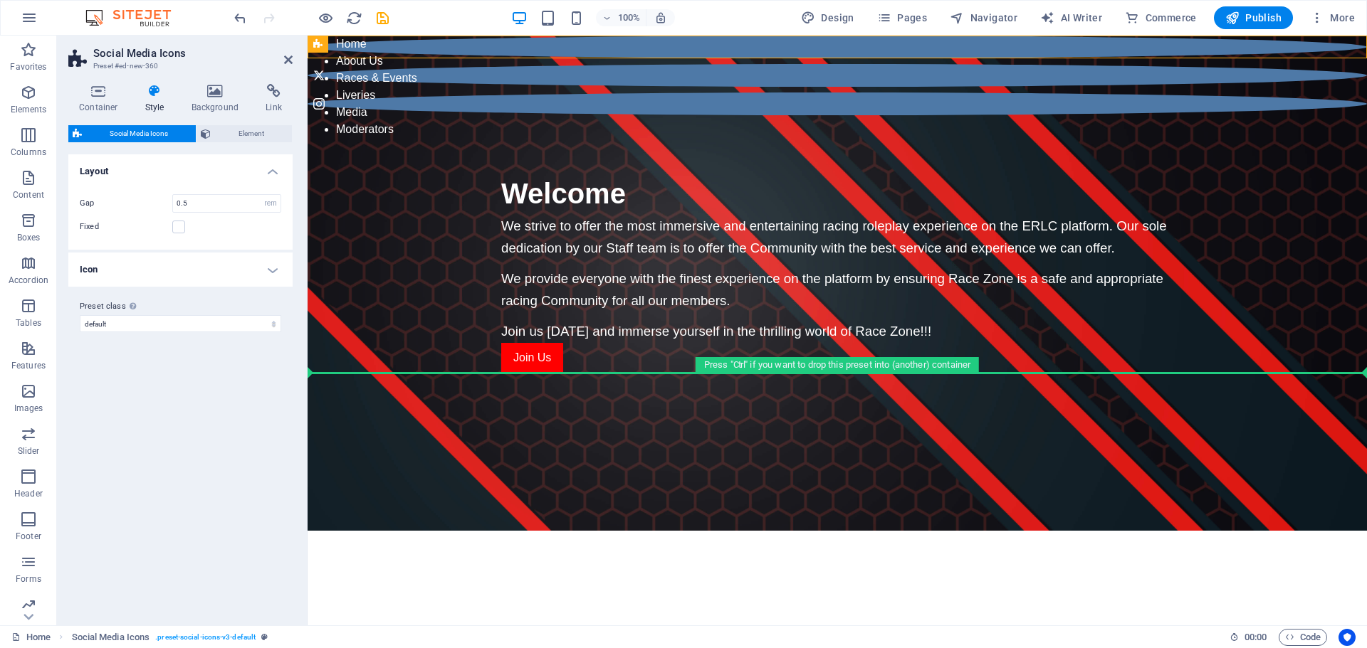
drag, startPoint x: 604, startPoint y: 46, endPoint x: 583, endPoint y: 403, distance: 357.3
click at [583, 403] on html "Skip to main content Home About Us Races & Events Liveries Media Moderators Wel…" at bounding box center [837, 233] width 1059 height 394
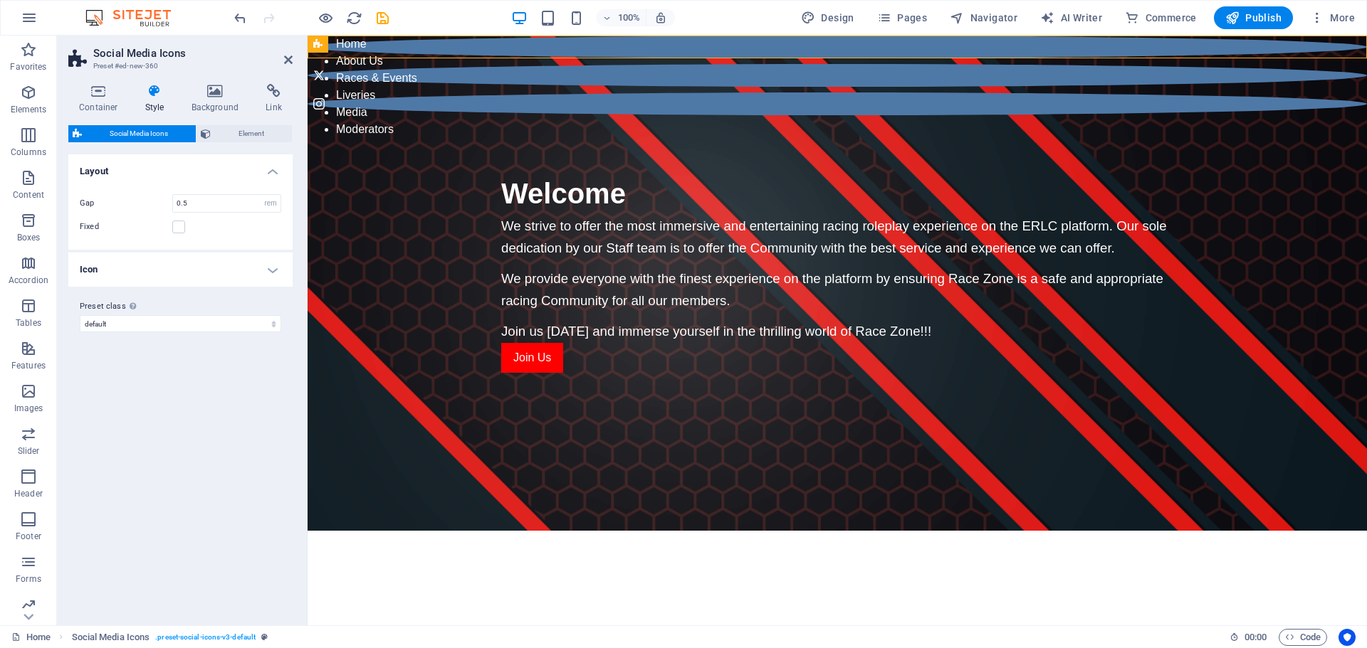
drag, startPoint x: 734, startPoint y: 44, endPoint x: 693, endPoint y: 442, distance: 400.0
click at [693, 430] on html "Skip to main content Home About Us Races & Events Liveries Media Moderators Wel…" at bounding box center [837, 233] width 1059 height 394
click at [287, 61] on icon at bounding box center [288, 59] width 9 height 11
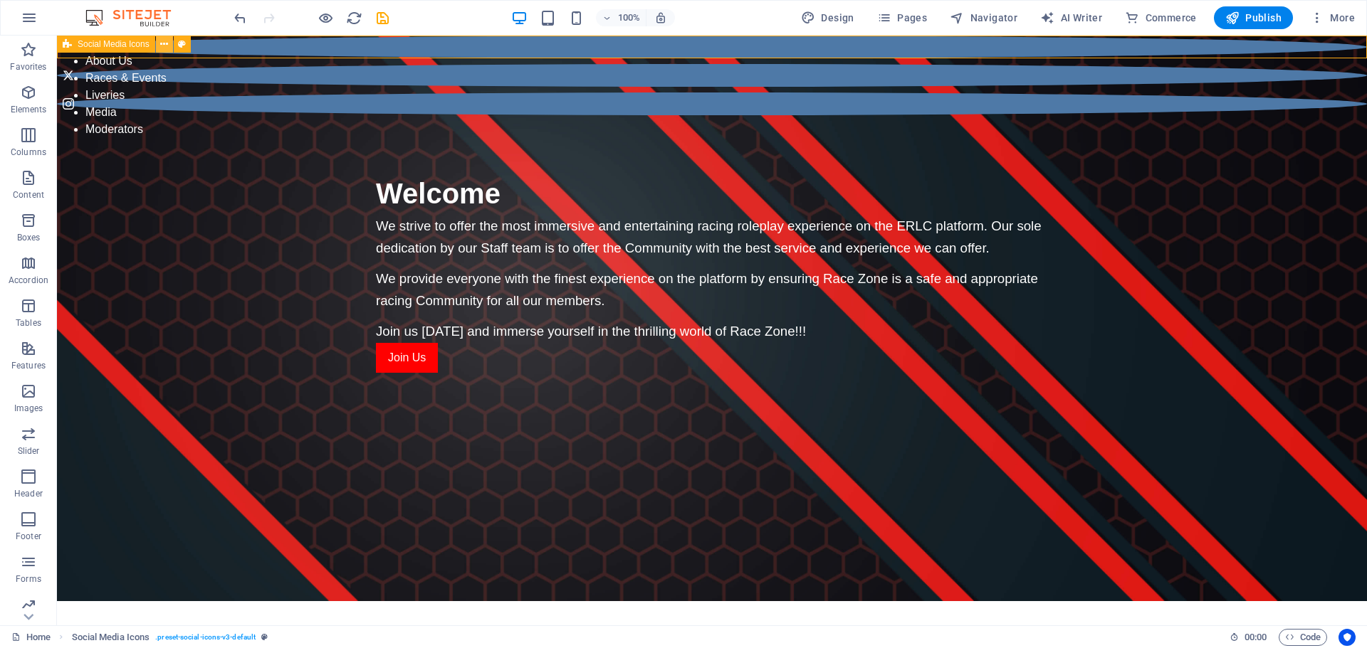
click at [162, 46] on icon at bounding box center [164, 44] width 8 height 15
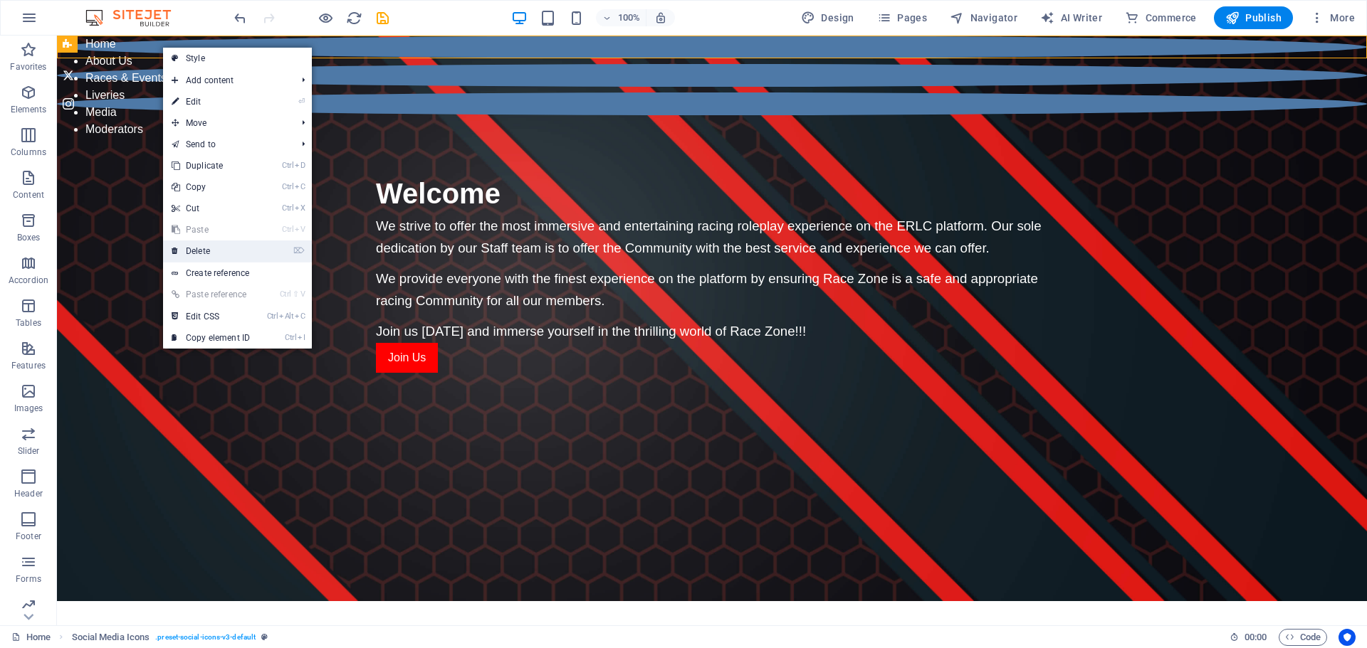
click at [206, 250] on link "⌦ Delete" at bounding box center [210, 251] width 95 height 21
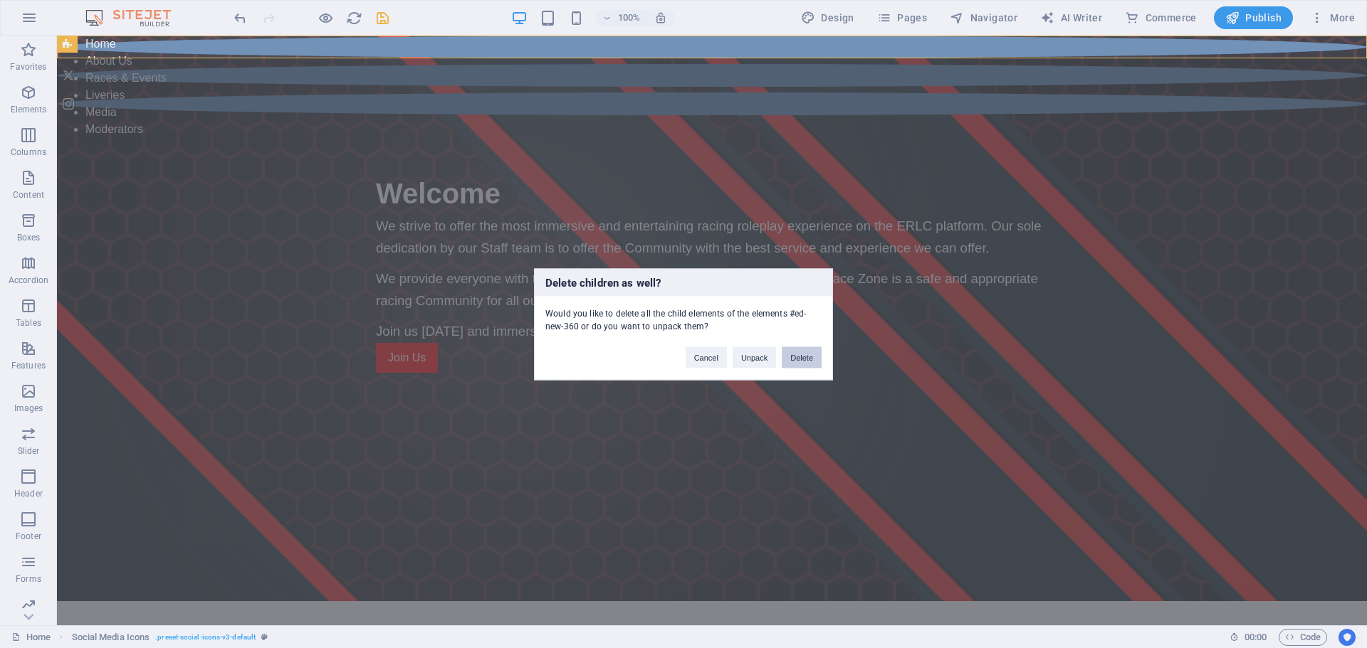
click at [802, 357] on button "Delete" at bounding box center [802, 357] width 40 height 21
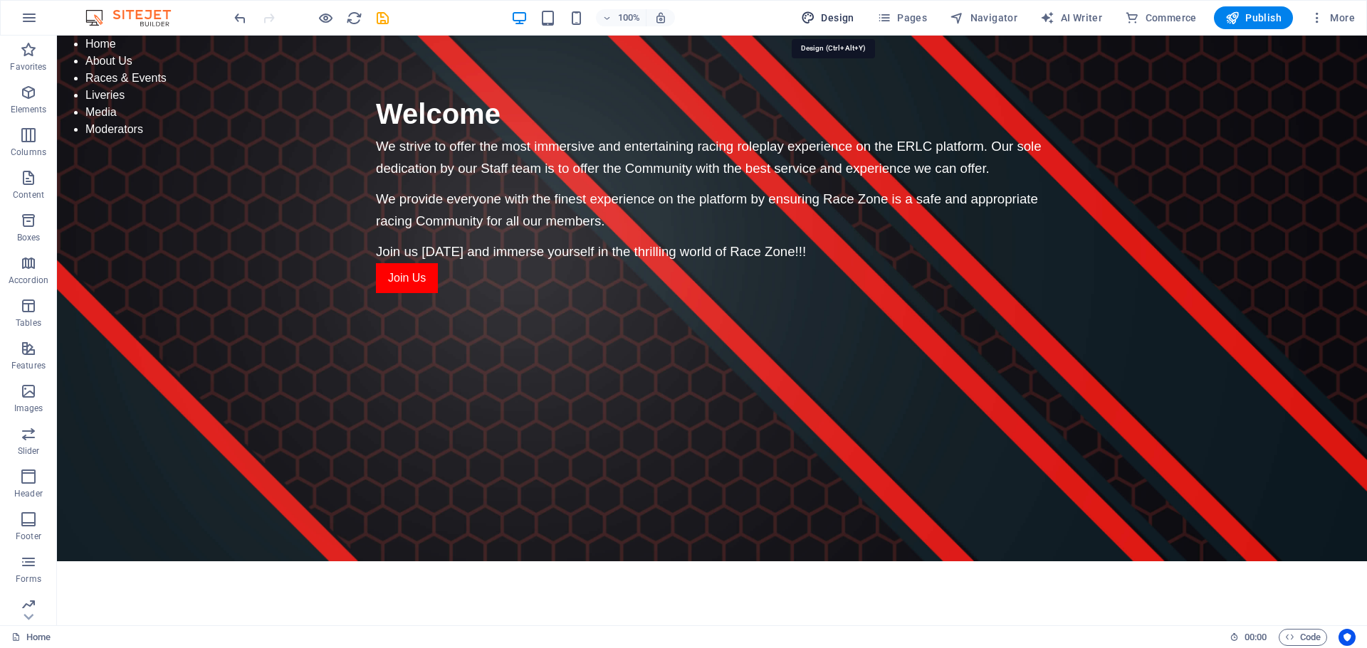
click at [838, 15] on span "Design" at bounding box center [827, 18] width 53 height 14
select select "px"
select select "400"
select select "px"
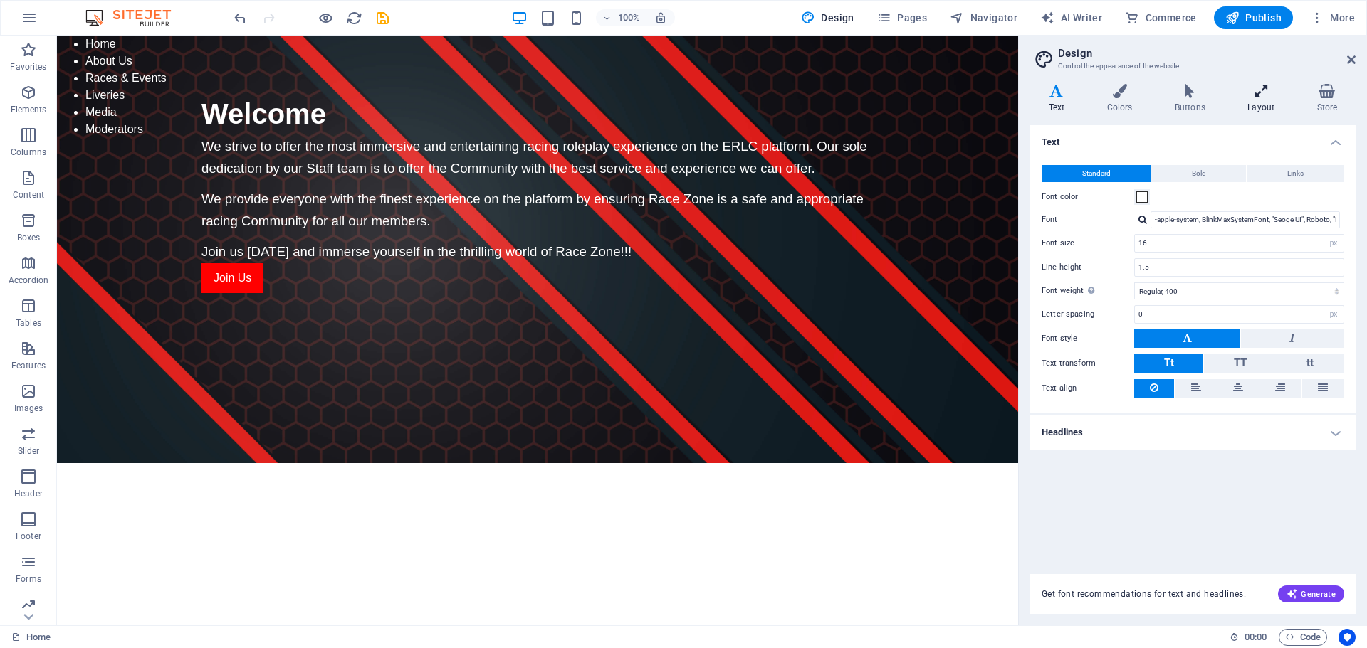
click at [1266, 97] on icon at bounding box center [1260, 91] width 63 height 14
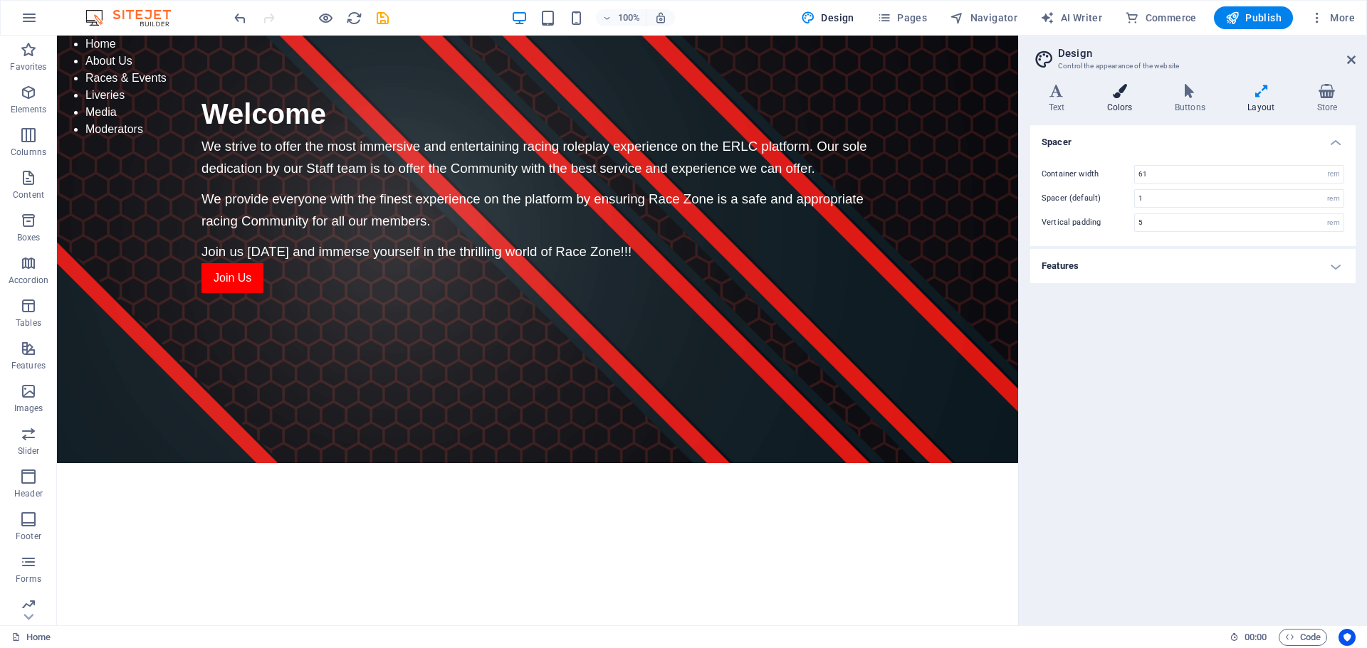
click at [1115, 100] on h4 "Colors" at bounding box center [1122, 99] width 68 height 30
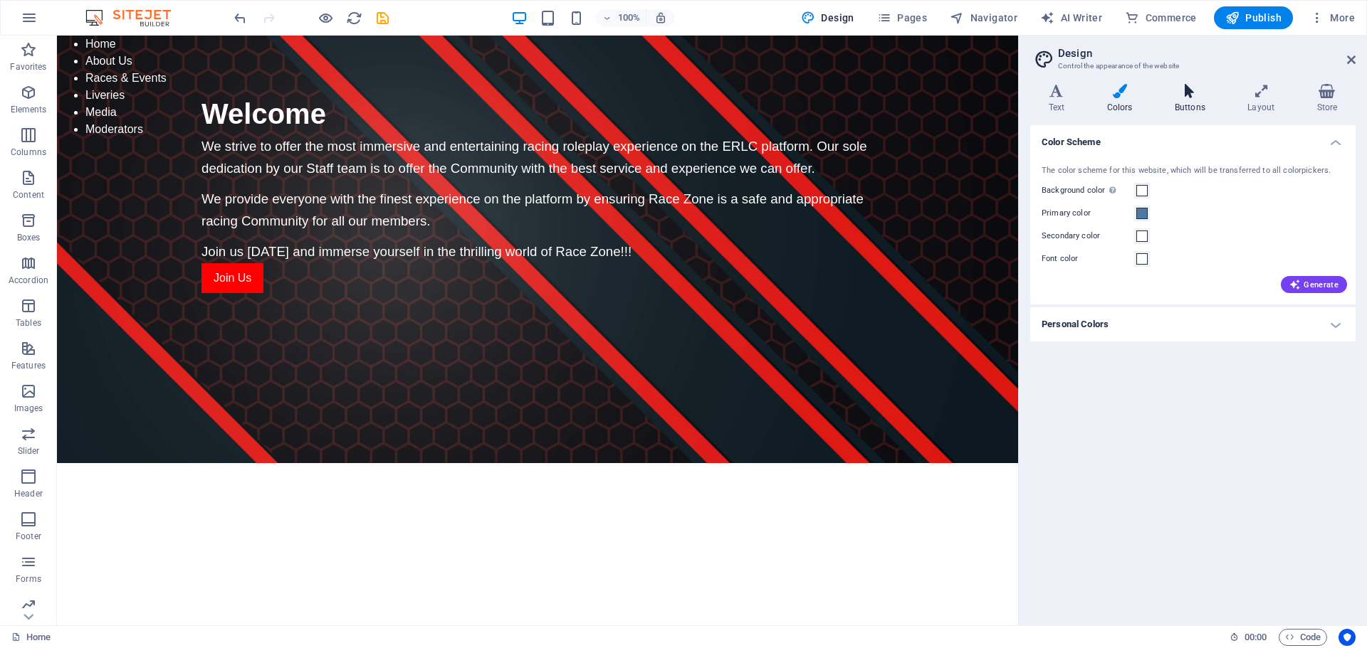
click at [1177, 96] on icon at bounding box center [1189, 91] width 67 height 14
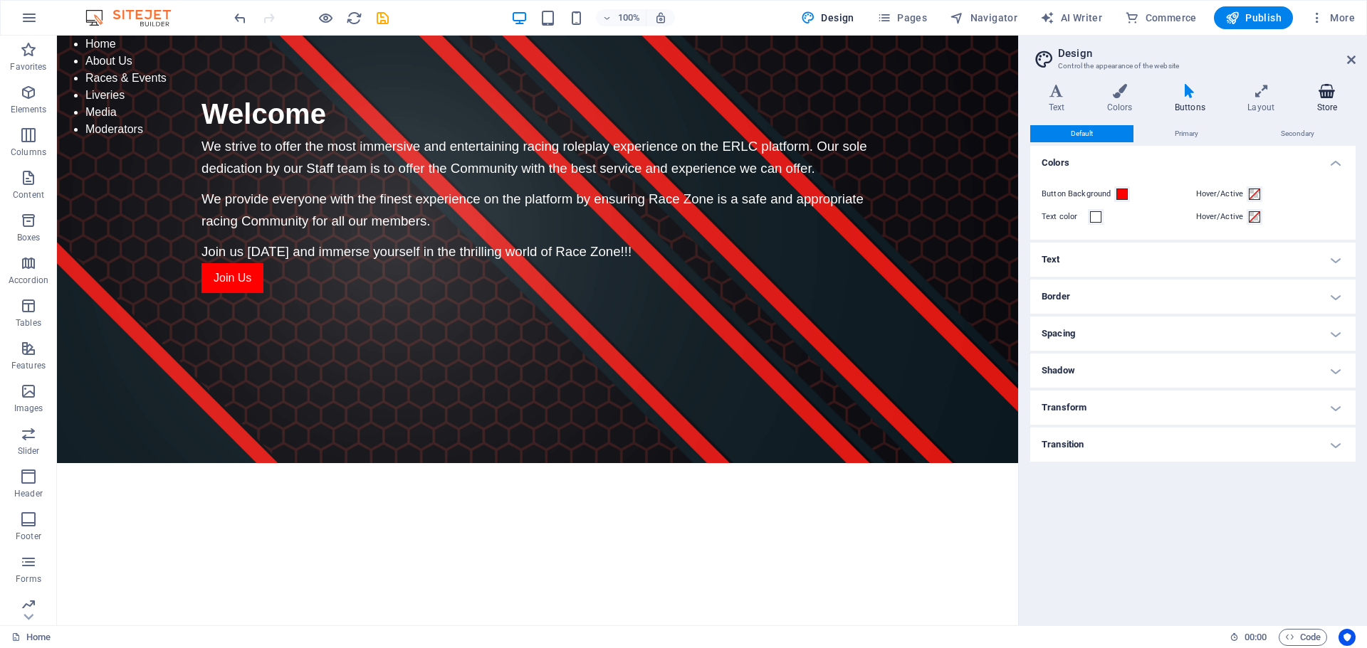
click at [1339, 99] on h4 "Store" at bounding box center [1326, 99] width 57 height 30
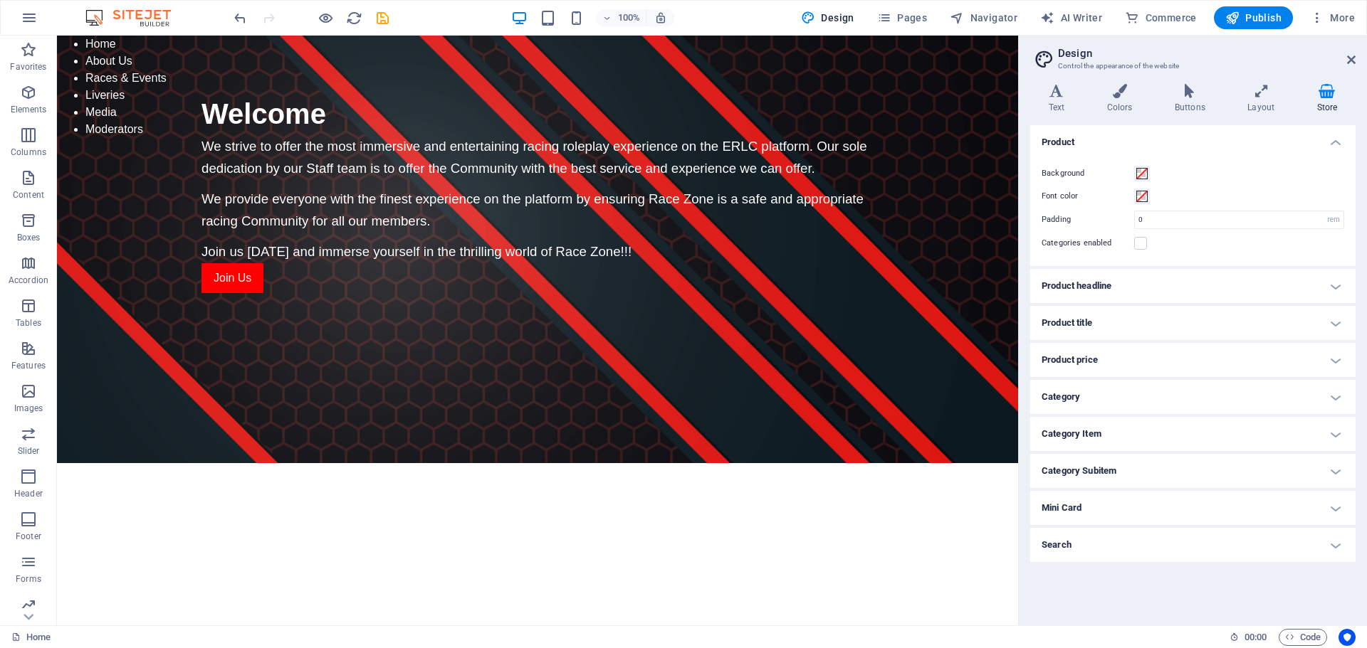
click at [1325, 93] on icon at bounding box center [1326, 91] width 57 height 14
click at [1056, 95] on icon at bounding box center [1056, 91] width 53 height 14
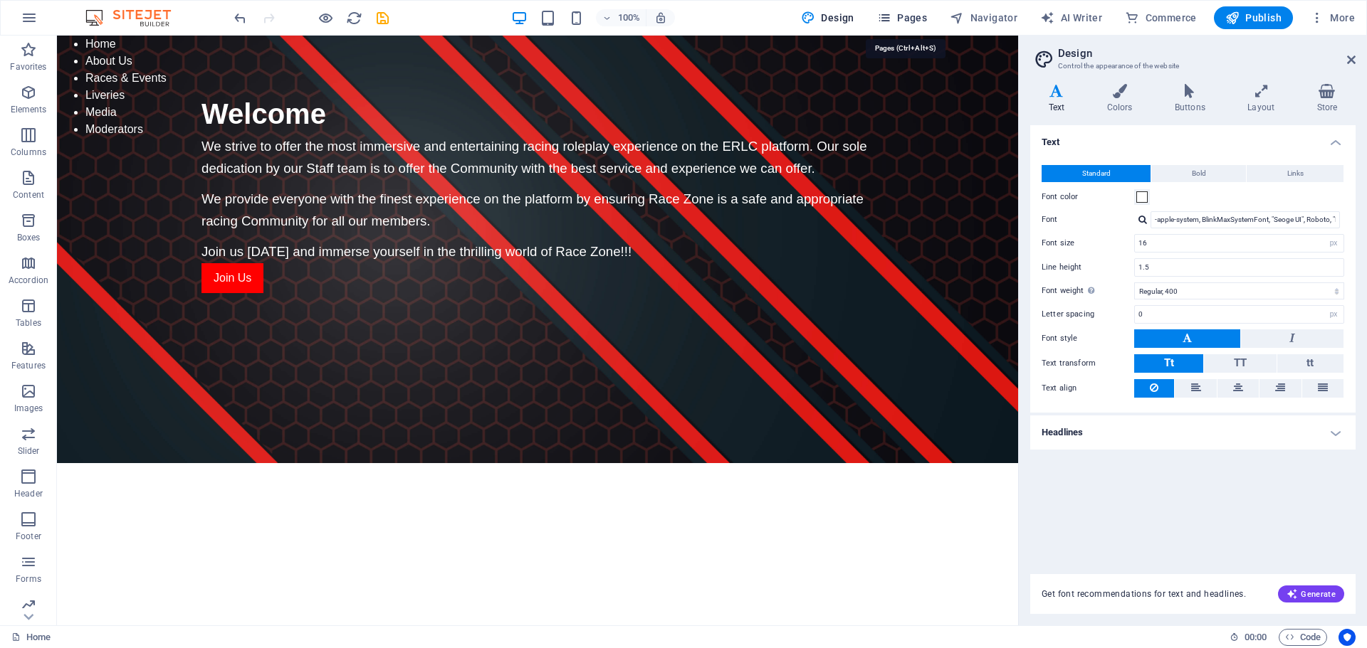
click at [913, 22] on span "Pages" at bounding box center [902, 18] width 50 height 14
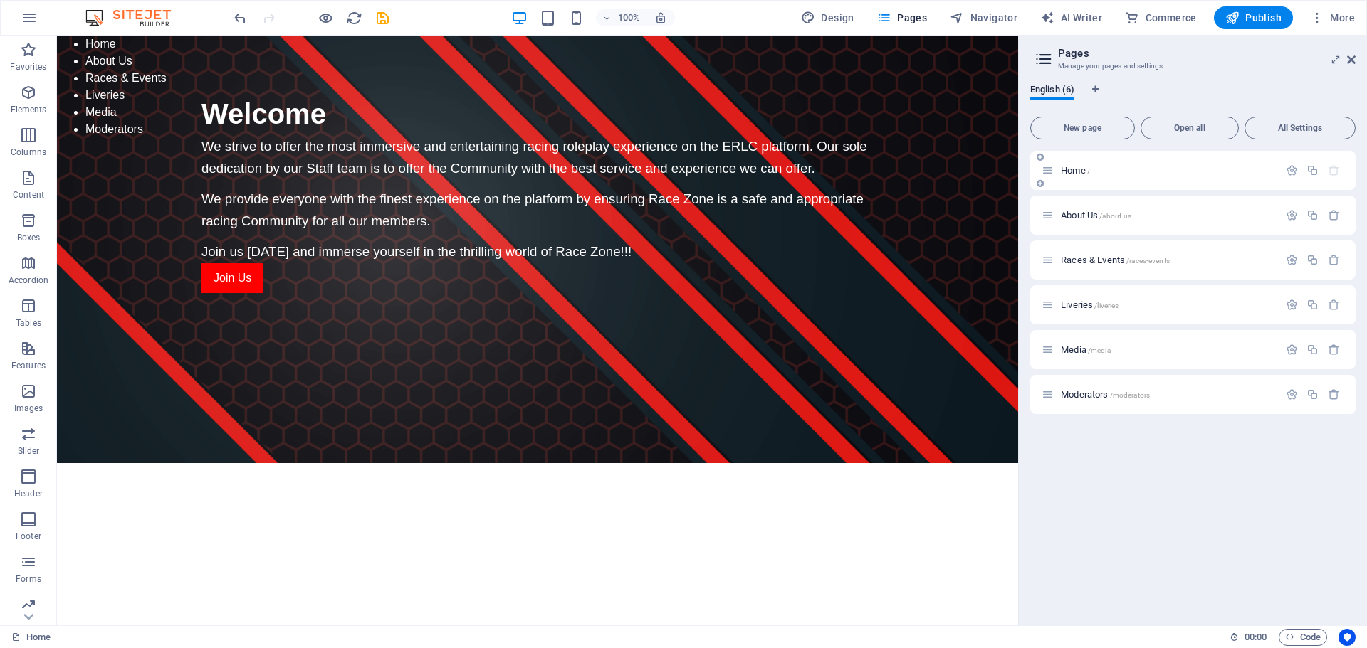
click at [1085, 168] on span "Home /" at bounding box center [1075, 170] width 29 height 11
click at [1096, 212] on span "About Us /about-us" at bounding box center [1096, 215] width 70 height 11
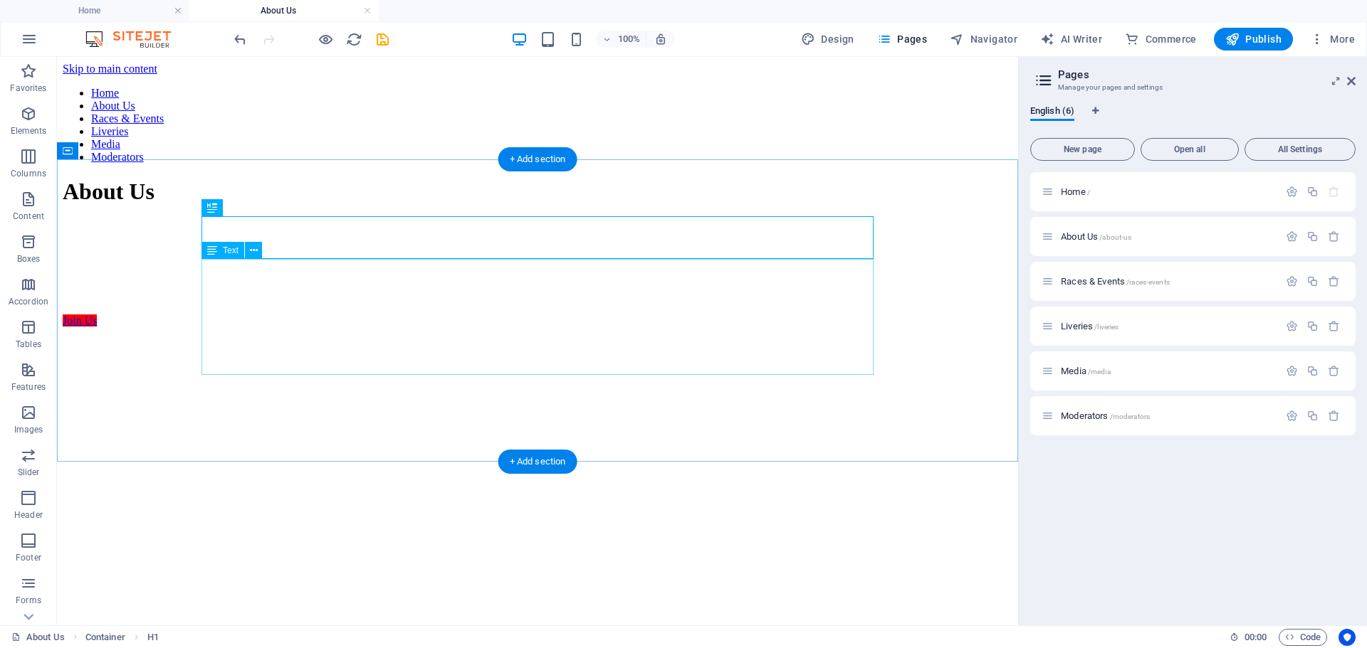
click at [389, 300] on div "Race Zone was founded on [DATE]. [DATE], we are celebrating over 2 years in ope…" at bounding box center [538, 268] width 950 height 94
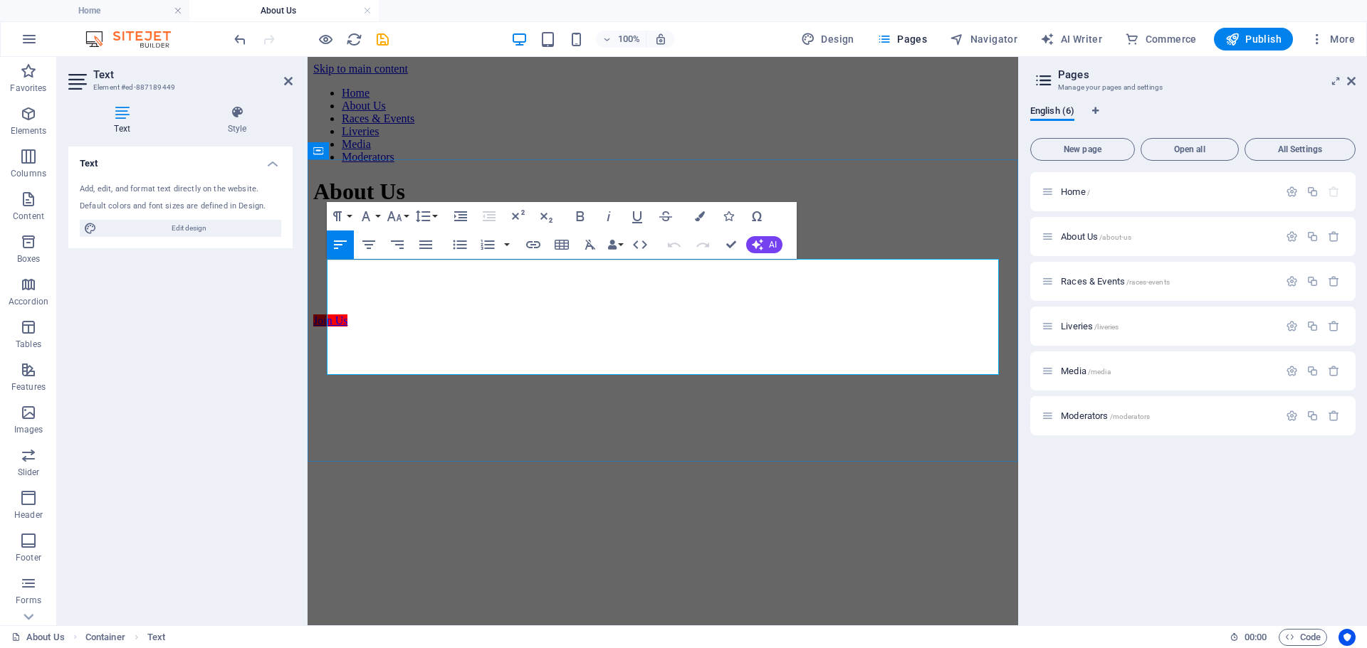
drag, startPoint x: 521, startPoint y: 301, endPoint x: 805, endPoint y: 297, distance: 284.1
click at [521, 292] on span "[DATE], we are celebrating over 2 years in operation, and a growing membership …" at bounding box center [655, 273] width 684 height 37
click at [174, 385] on div "Text Add, edit, and format text directly on the website. Default colors and fon…" at bounding box center [180, 381] width 224 height 468
click at [1226, 520] on div "Home / About Us /about-us Races & Events /races-events Liveries /liveries Media…" at bounding box center [1192, 393] width 325 height 442
click at [288, 82] on icon at bounding box center [288, 80] width 9 height 11
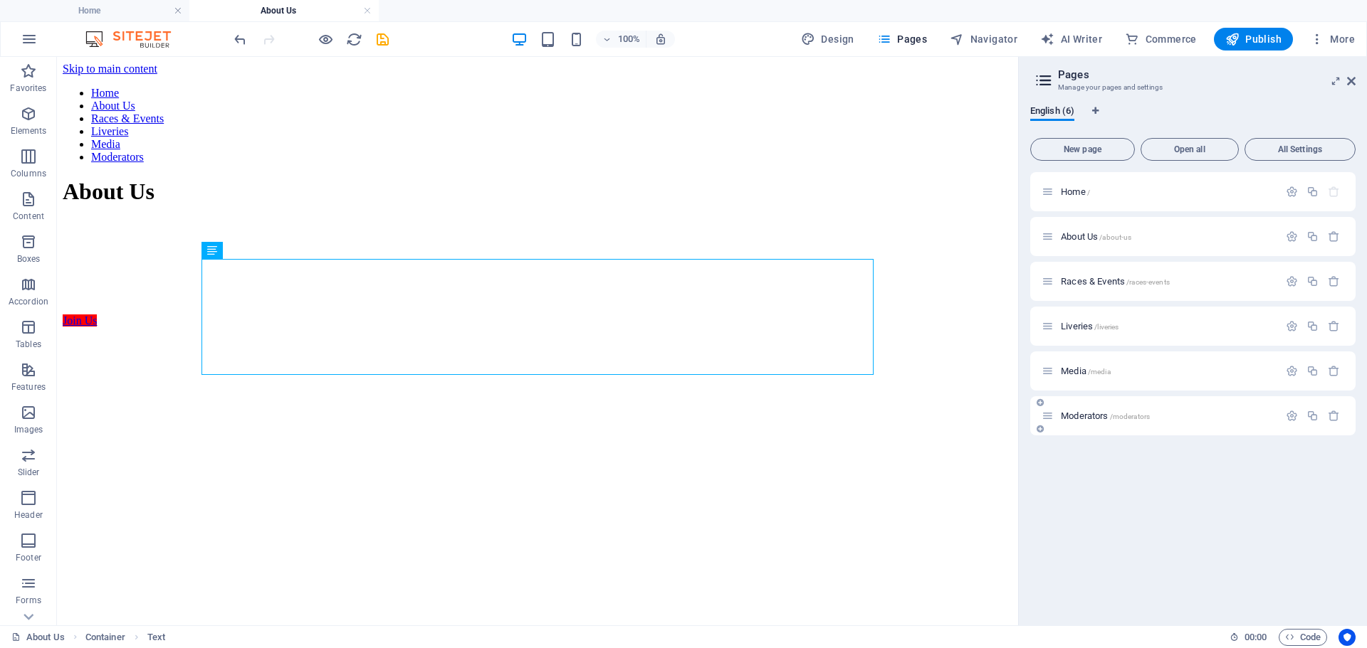
click at [1083, 423] on div "Moderators /moderators" at bounding box center [1159, 416] width 237 height 16
click at [1090, 418] on span "Moderators /moderators" at bounding box center [1105, 416] width 89 height 11
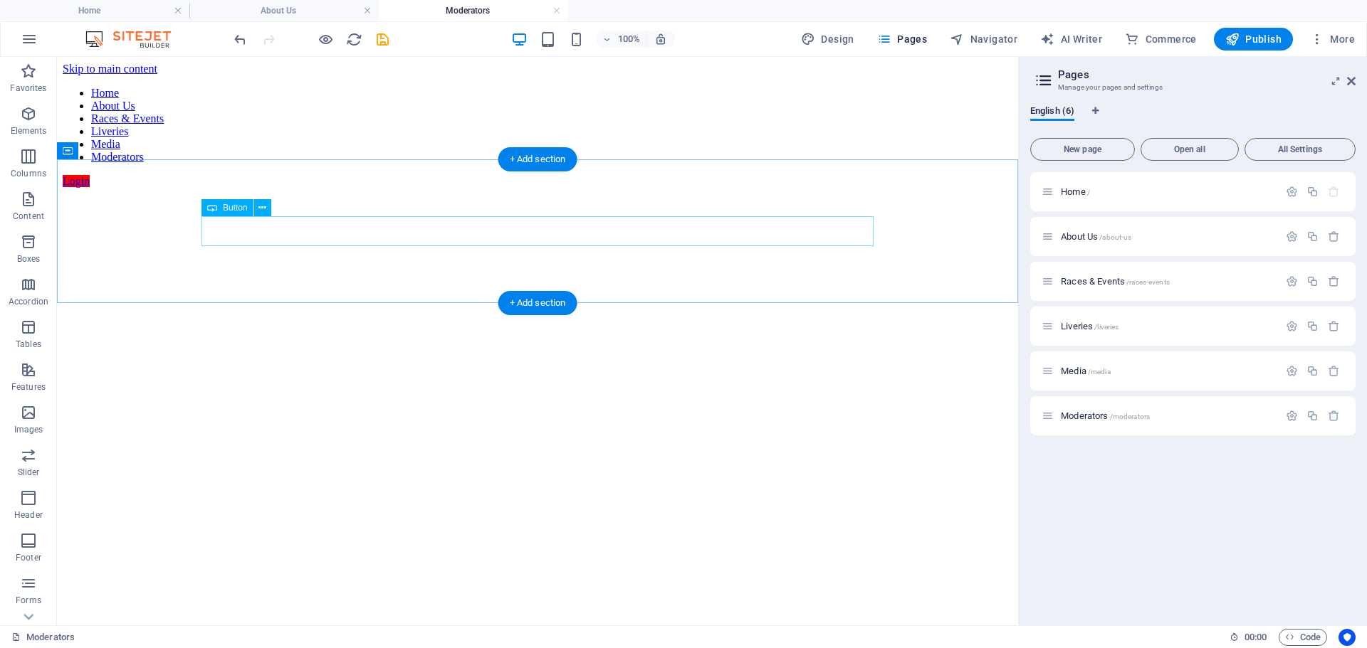
click at [231, 188] on div "Login" at bounding box center [538, 181] width 950 height 13
click at [264, 206] on icon at bounding box center [262, 208] width 8 height 15
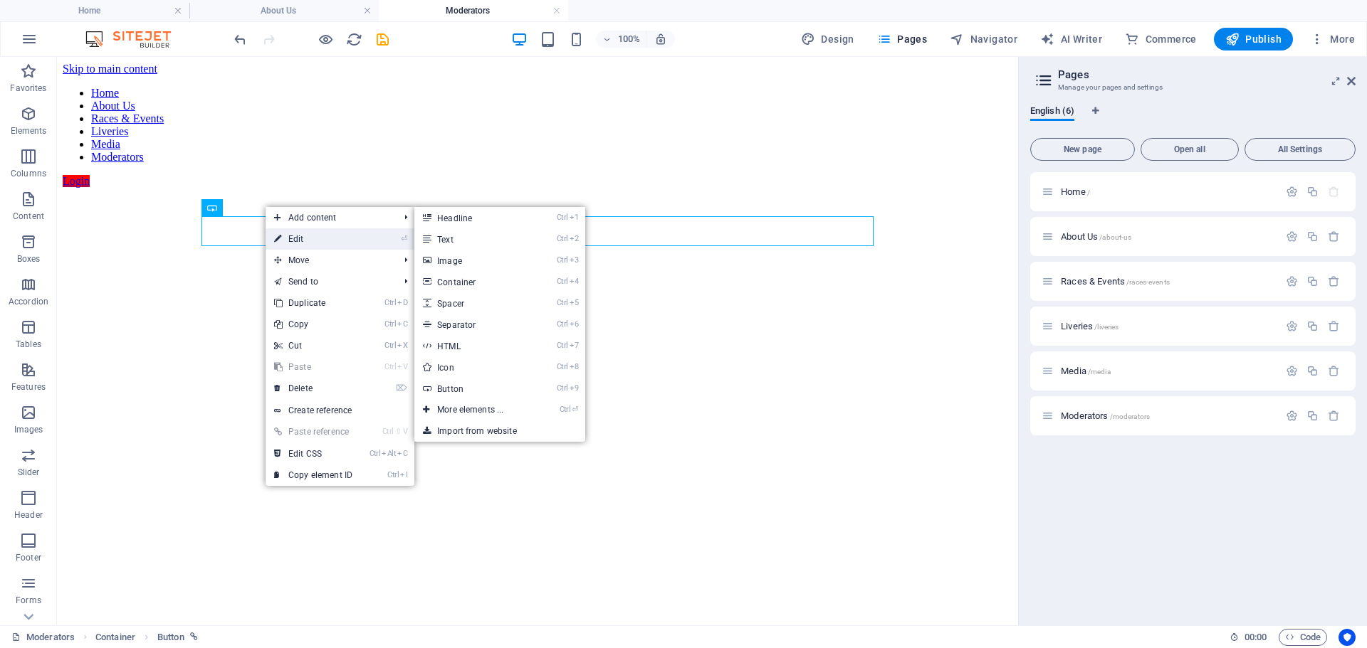
click at [287, 234] on link "⏎ Edit" at bounding box center [313, 238] width 95 height 21
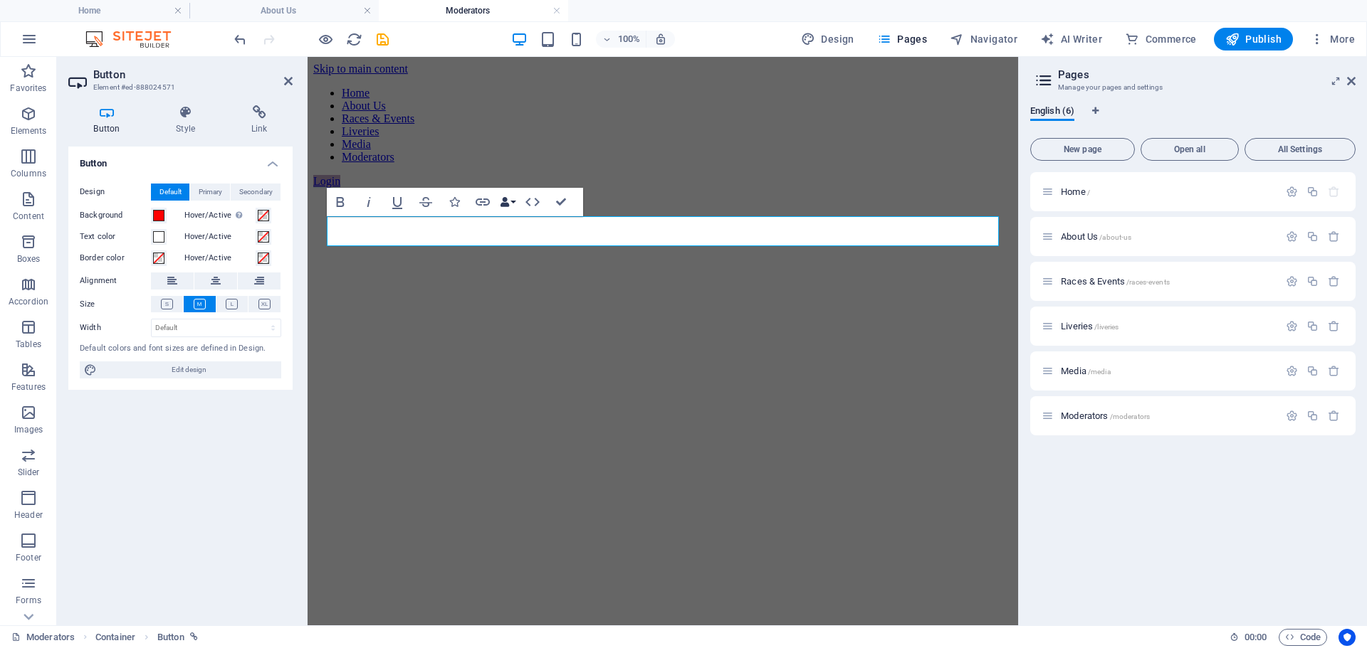
click at [516, 204] on button "Data Bindings" at bounding box center [508, 202] width 20 height 28
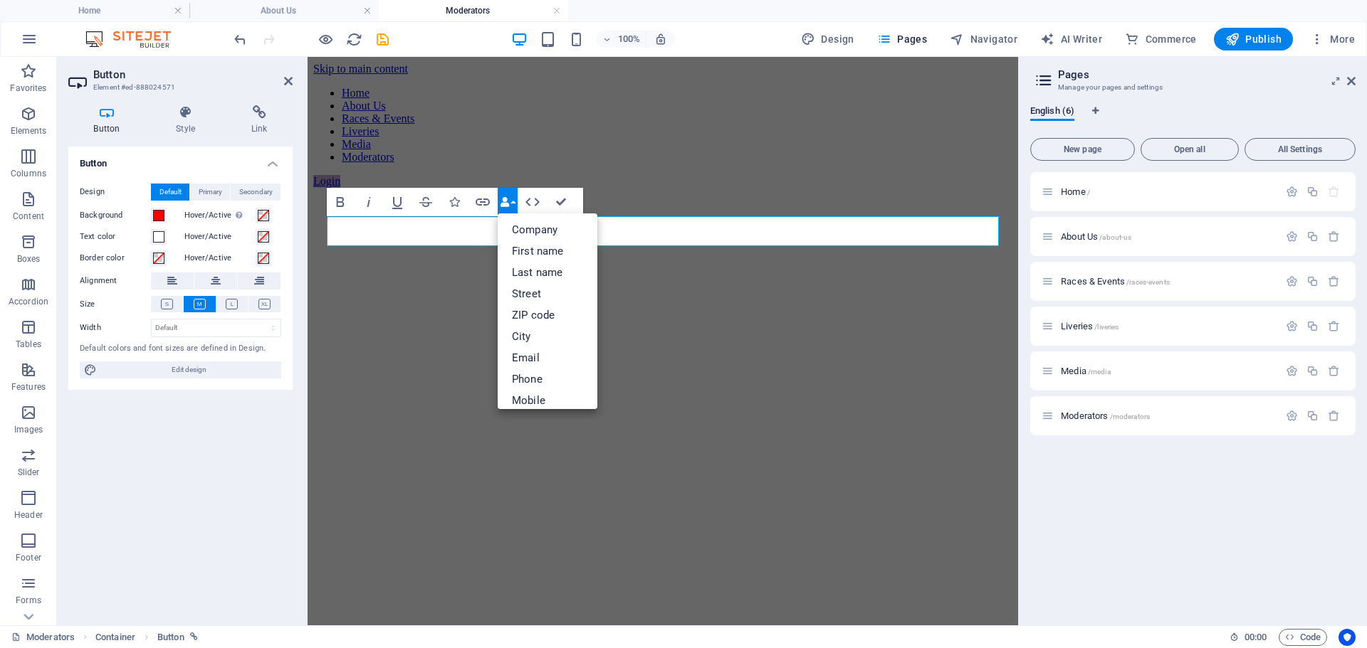
click at [576, 204] on div "Bold Italic Underline Strikethrough Icons Link Data Bindings Company First name…" at bounding box center [455, 202] width 256 height 28
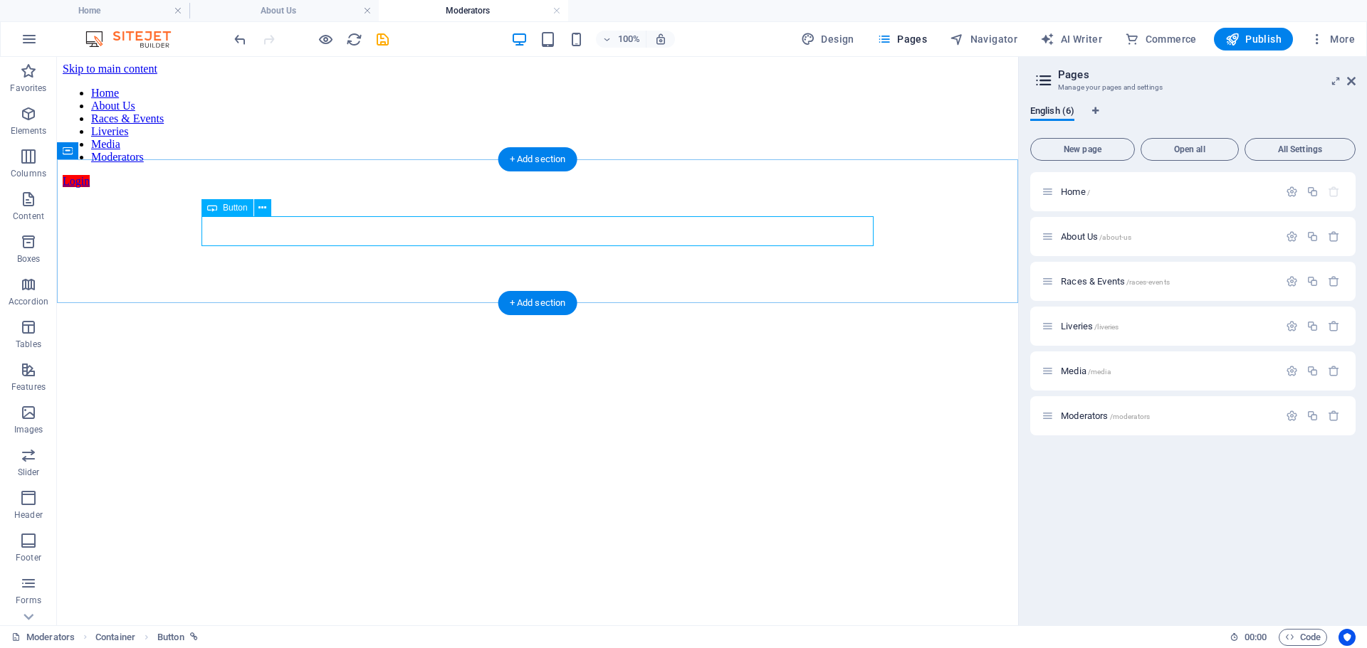
click at [241, 188] on div "Login" at bounding box center [538, 181] width 950 height 13
click at [266, 209] on icon at bounding box center [262, 208] width 8 height 15
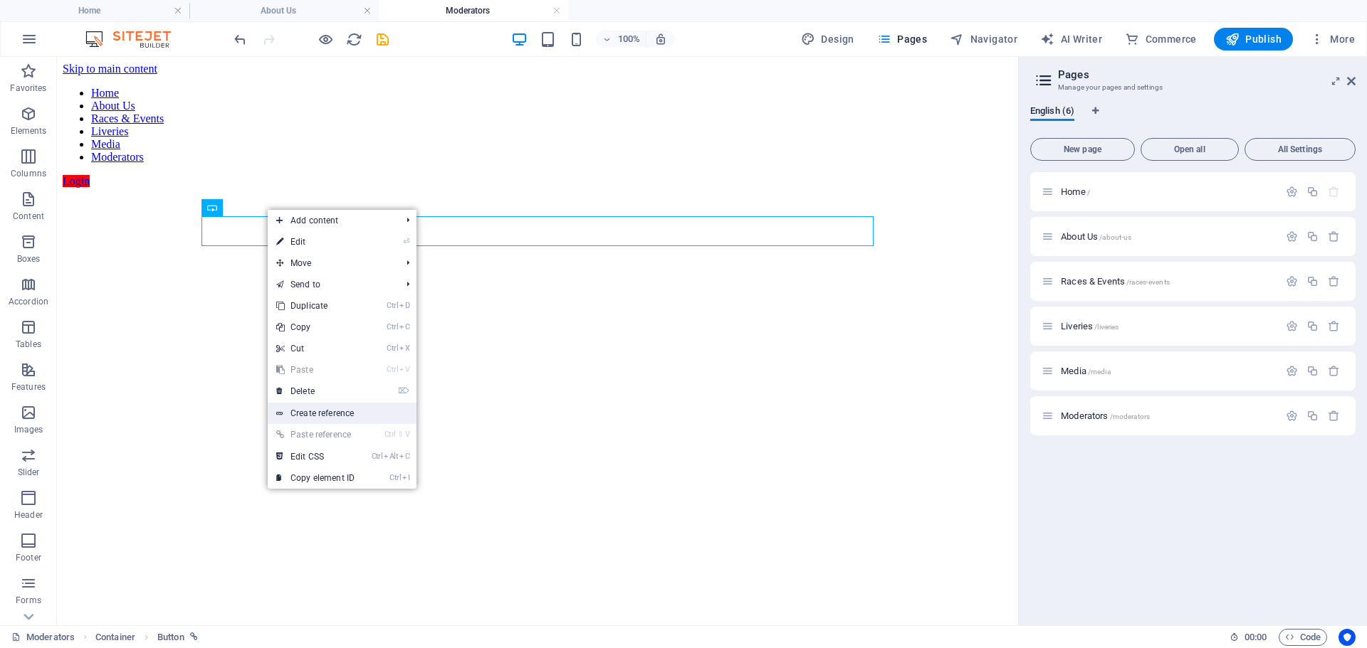
click at [315, 414] on link "Create reference" at bounding box center [342, 413] width 149 height 21
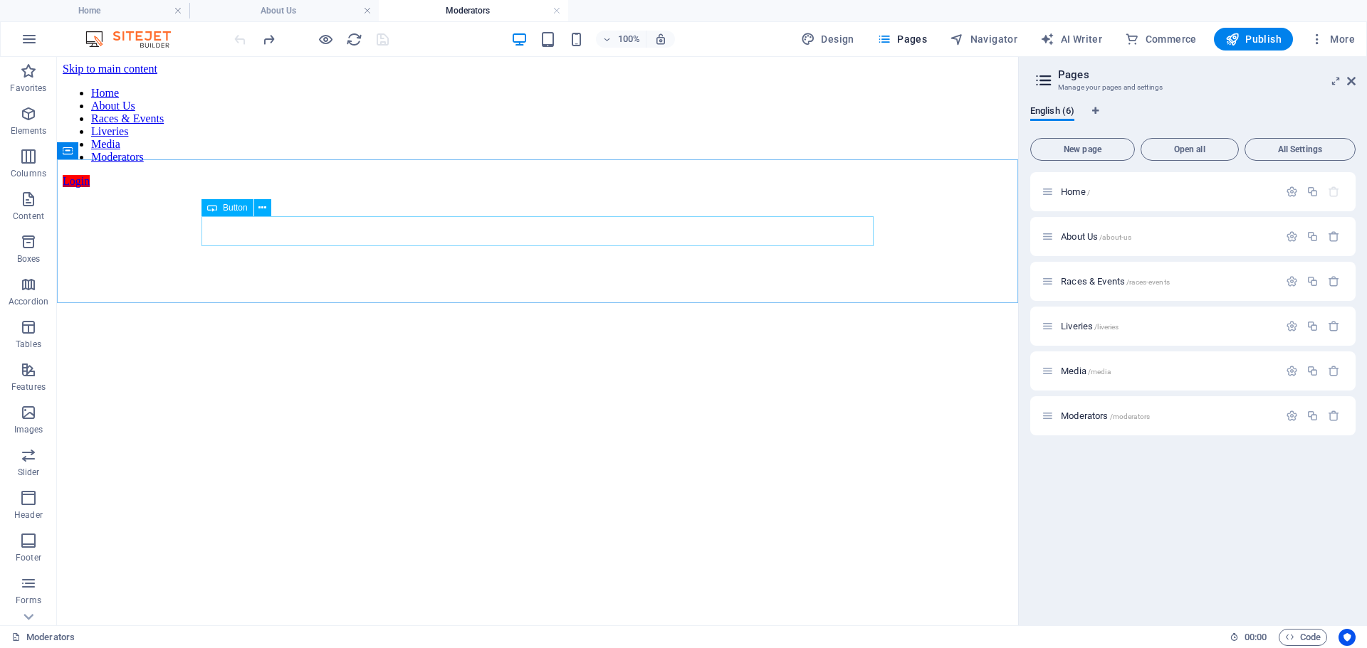
click at [232, 207] on span "Button" at bounding box center [235, 208] width 25 height 9
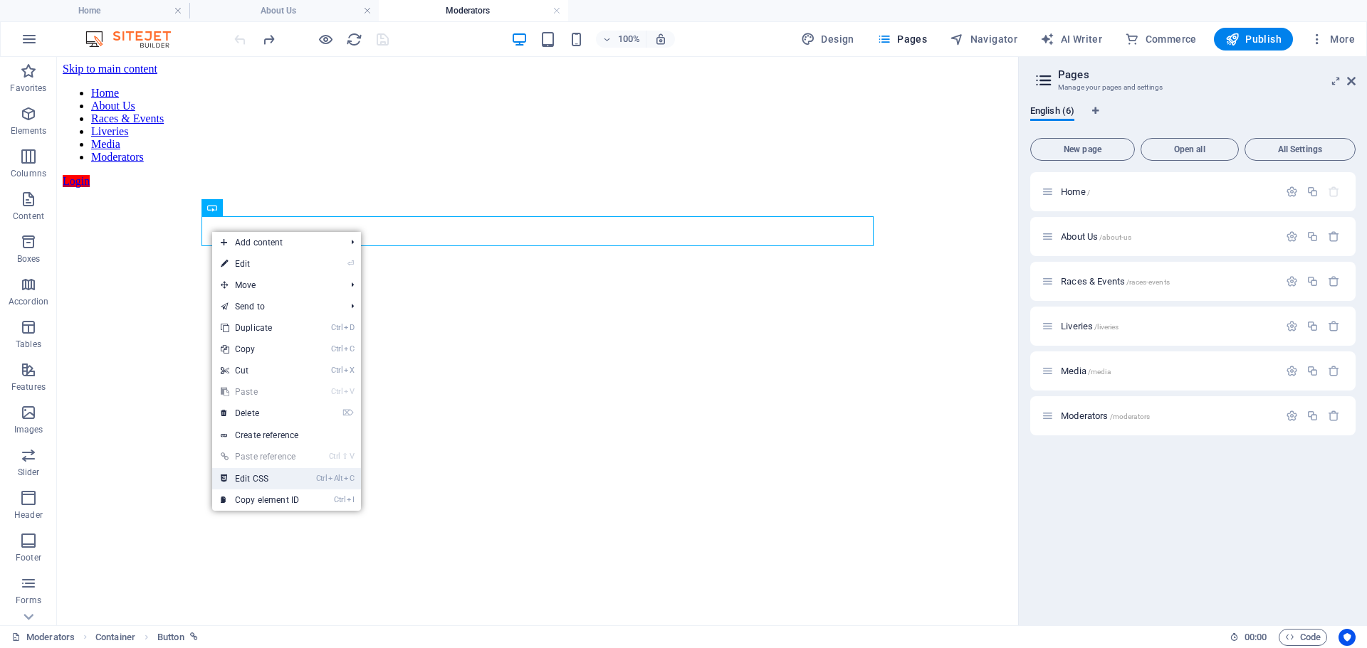
click at [265, 482] on link "Ctrl Alt C Edit CSS" at bounding box center [259, 478] width 95 height 21
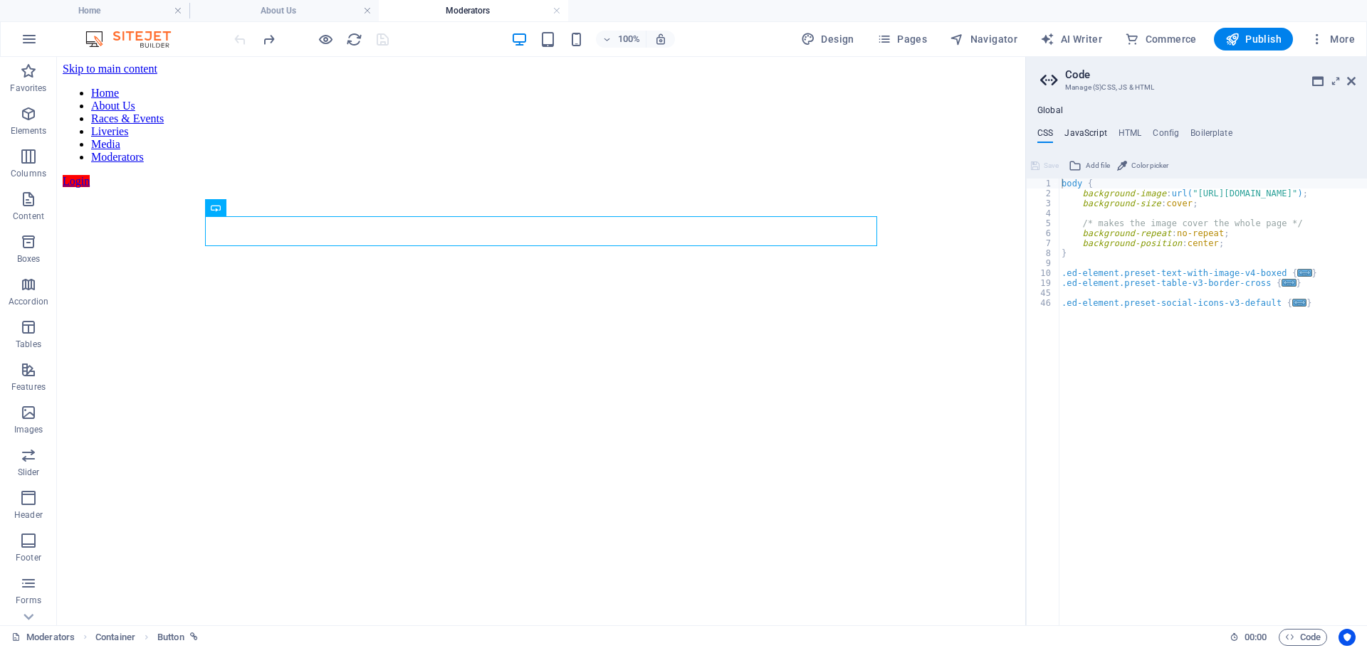
click at [1104, 131] on h4 "JavaScript" at bounding box center [1085, 136] width 42 height 16
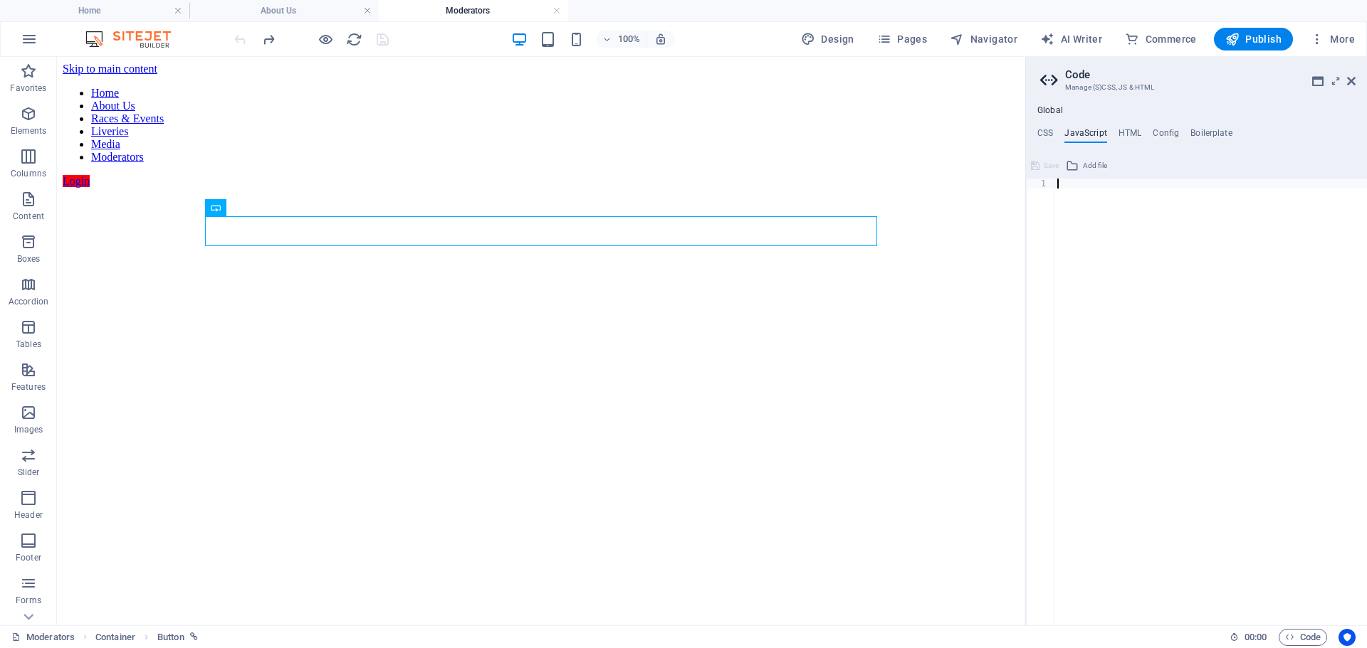
click at [1128, 125] on div "Global CSS JavaScript HTML Config Boilerplate body { 1 2 3 4 5 6 7 8 9 10 19 45…" at bounding box center [1196, 365] width 341 height 520
click at [1129, 126] on div "Global CSS JavaScript HTML Config Boilerplate body { 1 2 3 4 5 6 7 8 9 10 19 45…" at bounding box center [1196, 365] width 341 height 520
click at [1138, 130] on h4 "HTML" at bounding box center [1129, 136] width 23 height 16
type textarea "<a href="#main-content" class="wv-link-content button">Skip to main content</a>"
click at [1355, 79] on icon at bounding box center [1351, 80] width 9 height 11
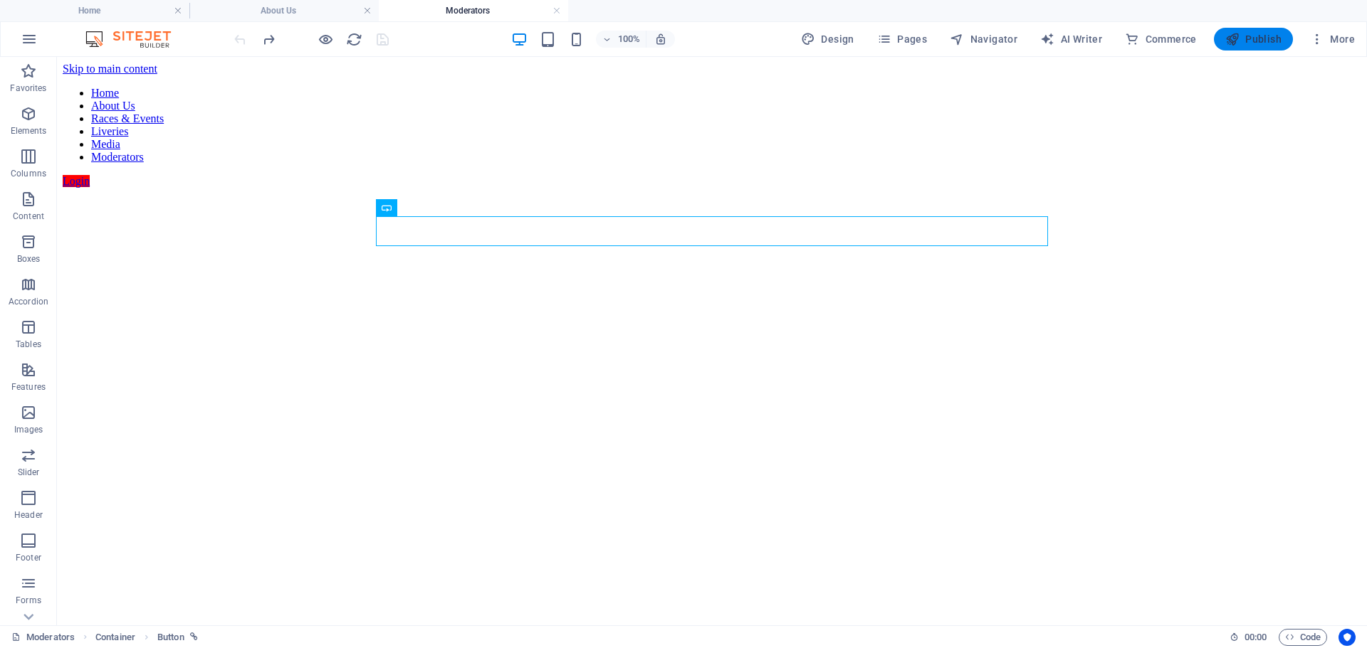
click at [1261, 32] on span "Publish" at bounding box center [1253, 39] width 56 height 14
